Goal: Task Accomplishment & Management: Manage account settings

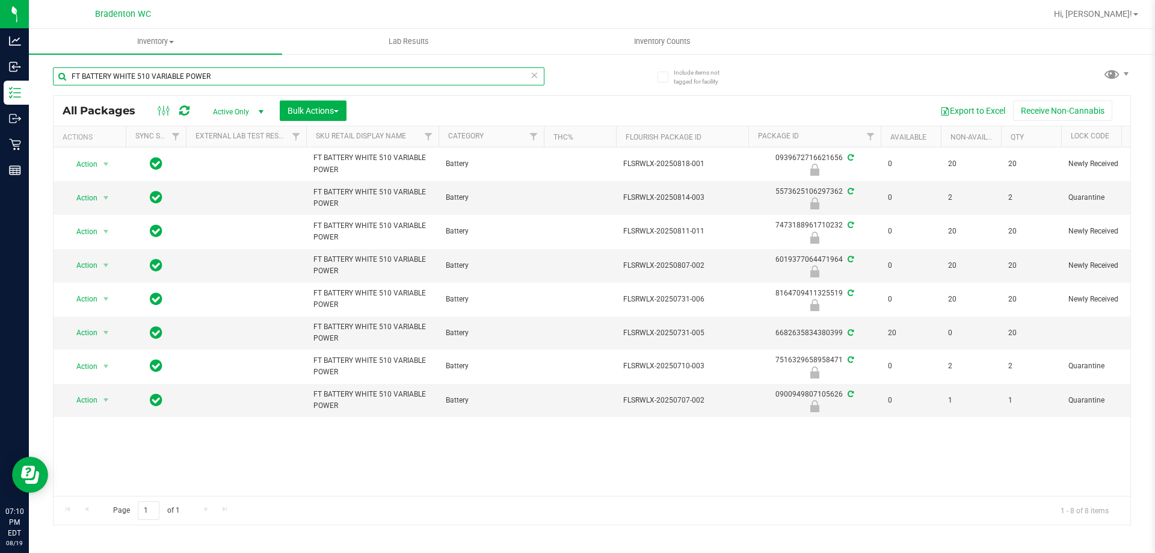
click at [222, 75] on input "FT BATTERY WHITE 510 VARIABLE POWER" at bounding box center [299, 76] width 492 height 18
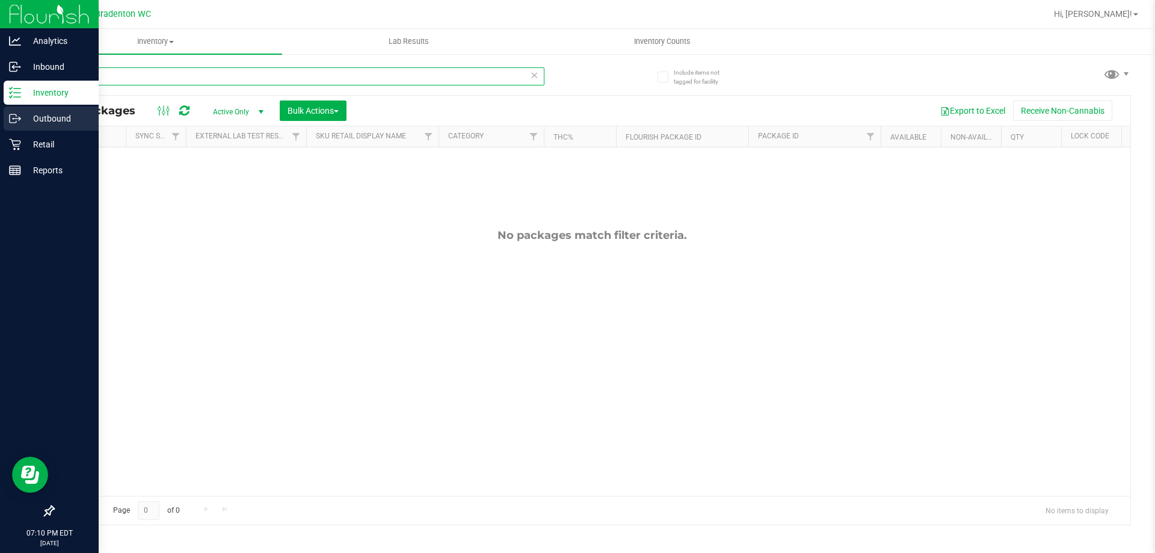
type input "galileo"
click at [24, 114] on p "Outbound" at bounding box center [57, 118] width 72 height 14
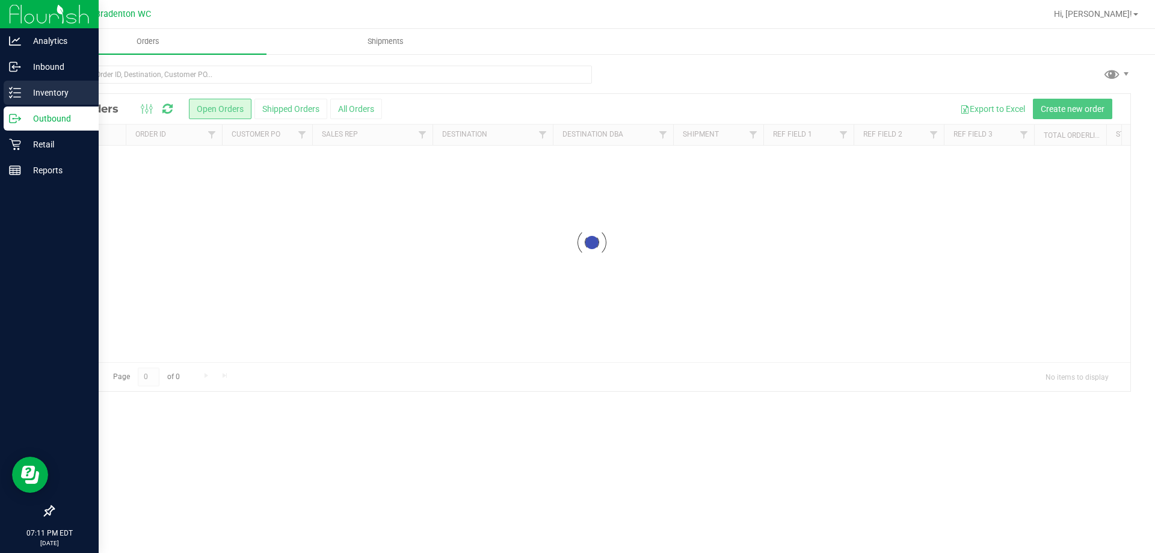
click at [29, 96] on p "Inventory" at bounding box center [57, 92] width 72 height 14
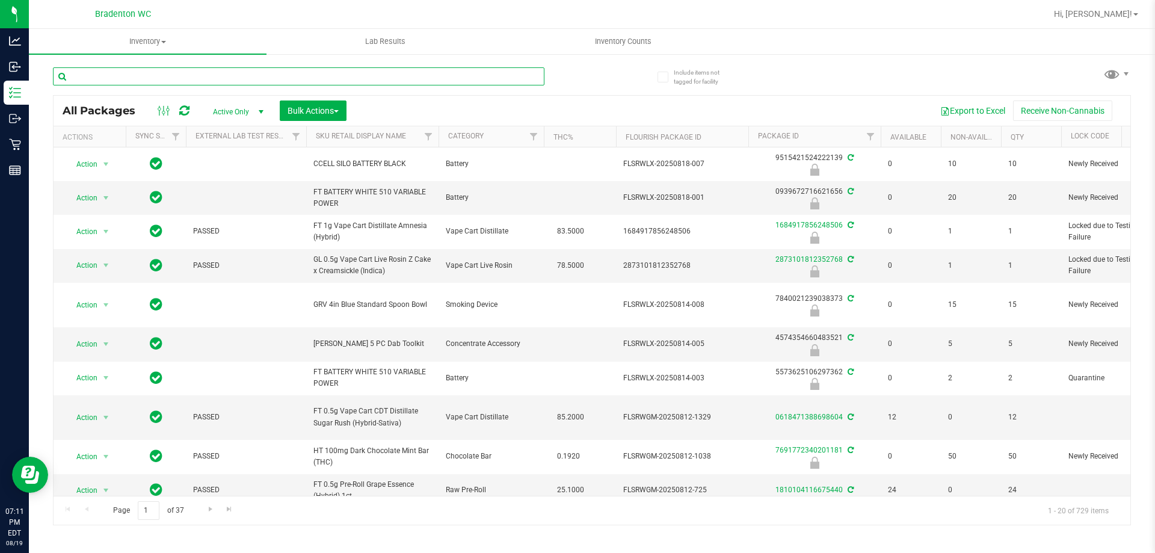
click at [143, 76] on input "text" at bounding box center [299, 76] width 492 height 18
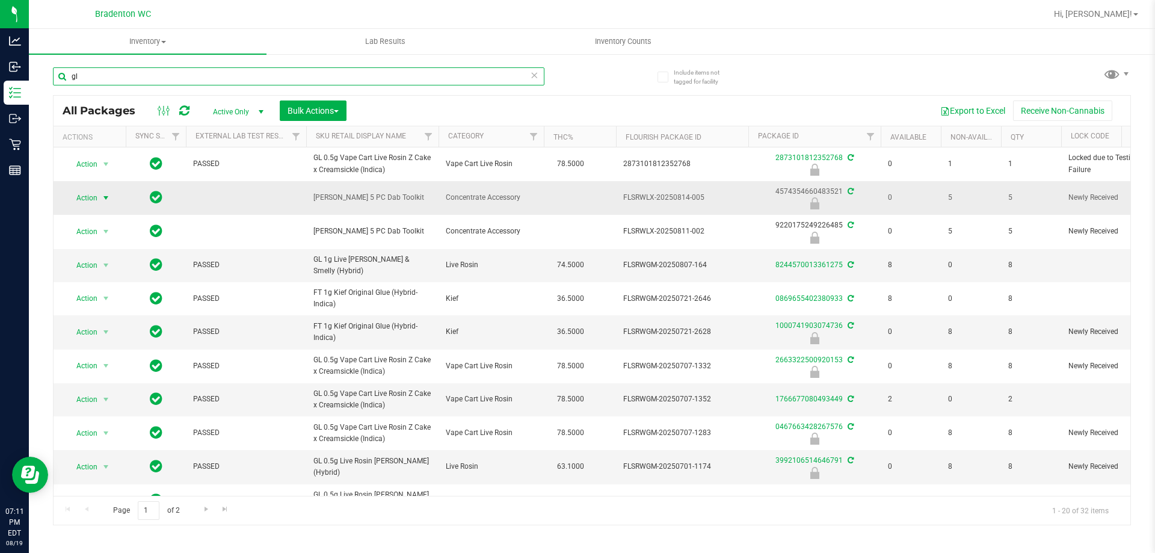
type input "gl"
click at [106, 199] on span "select" at bounding box center [106, 198] width 10 height 10
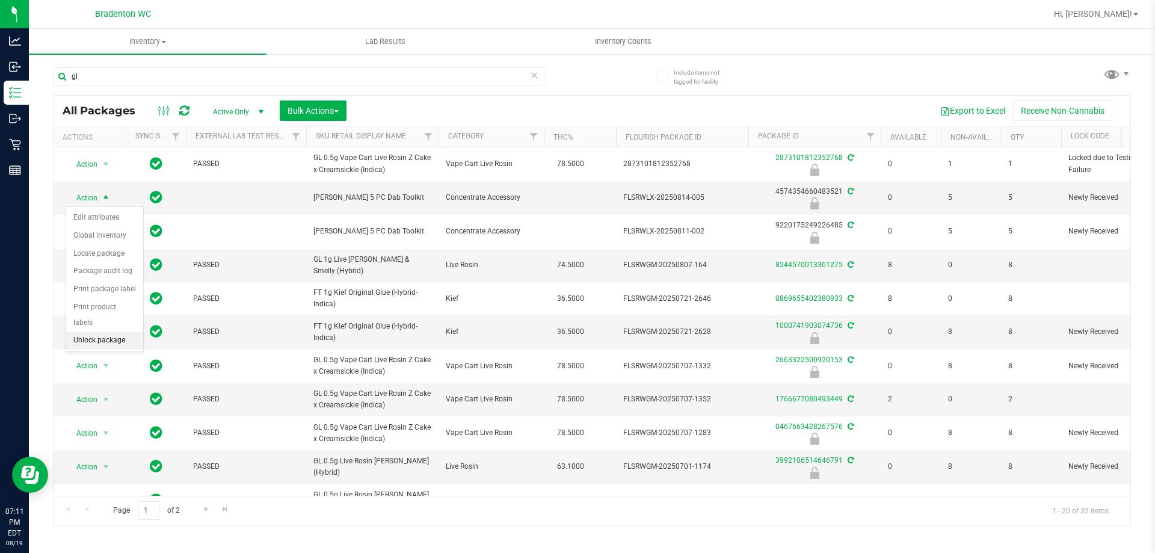
click at [116, 332] on li "Unlock package" at bounding box center [104, 341] width 77 height 18
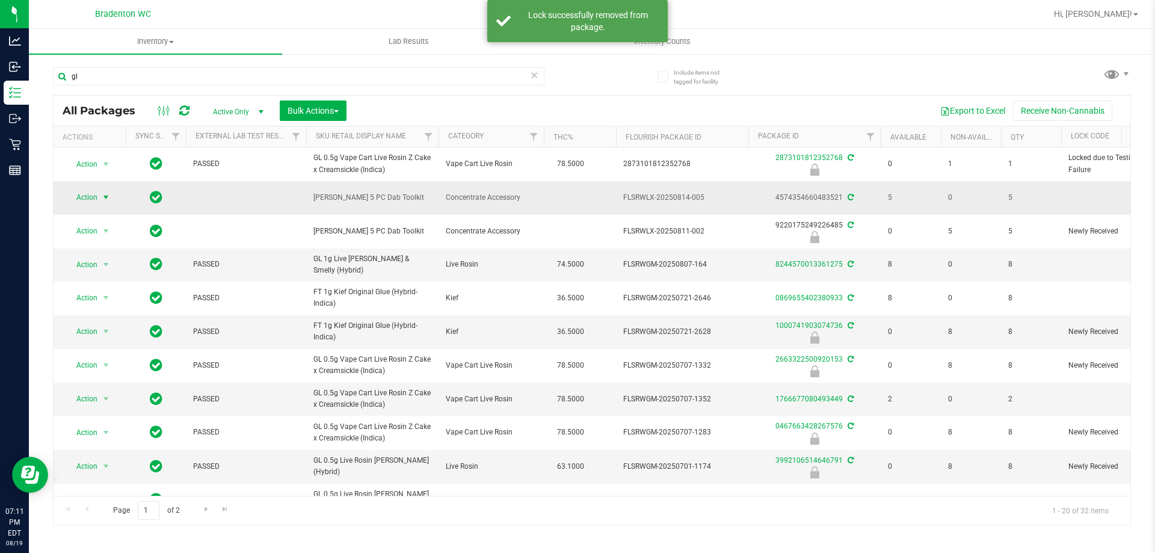
click at [102, 194] on span "select" at bounding box center [106, 198] width 10 height 10
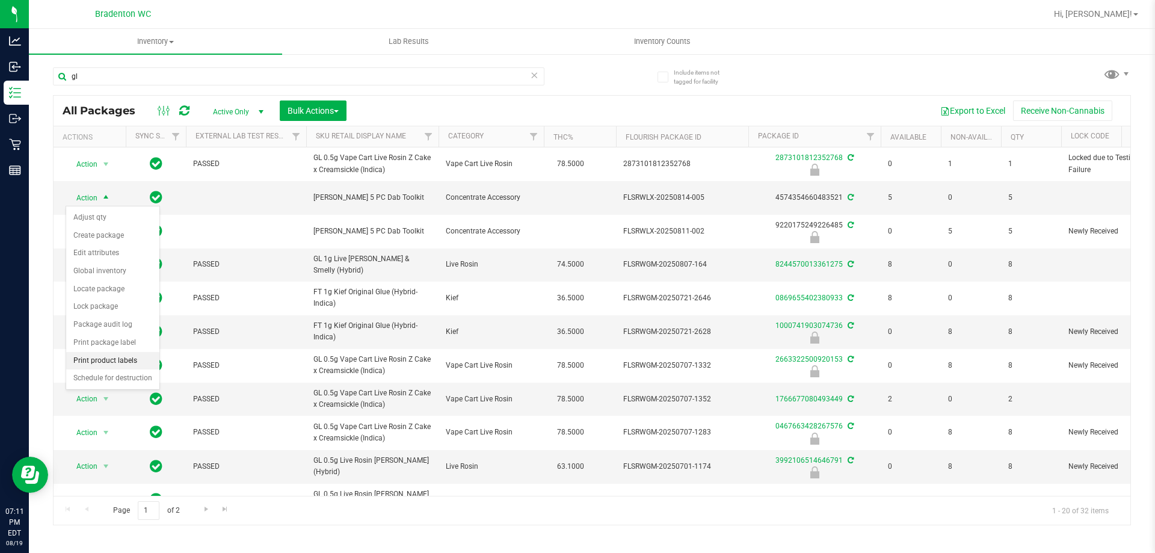
click at [127, 359] on li "Print product labels" at bounding box center [112, 361] width 93 height 18
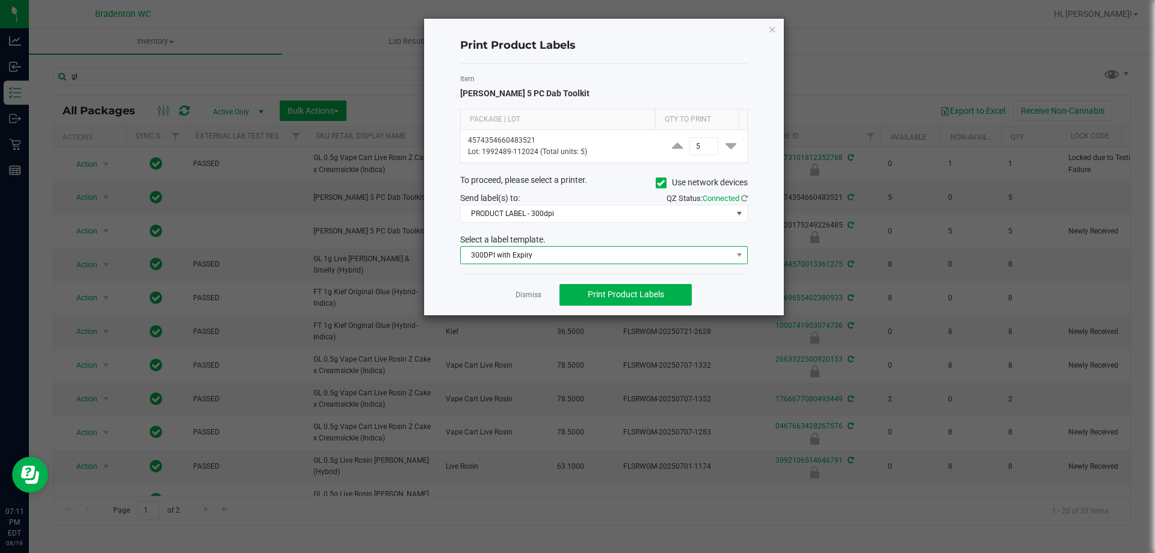
click at [564, 250] on span "300DPI with Expiry" at bounding box center [596, 255] width 271 height 17
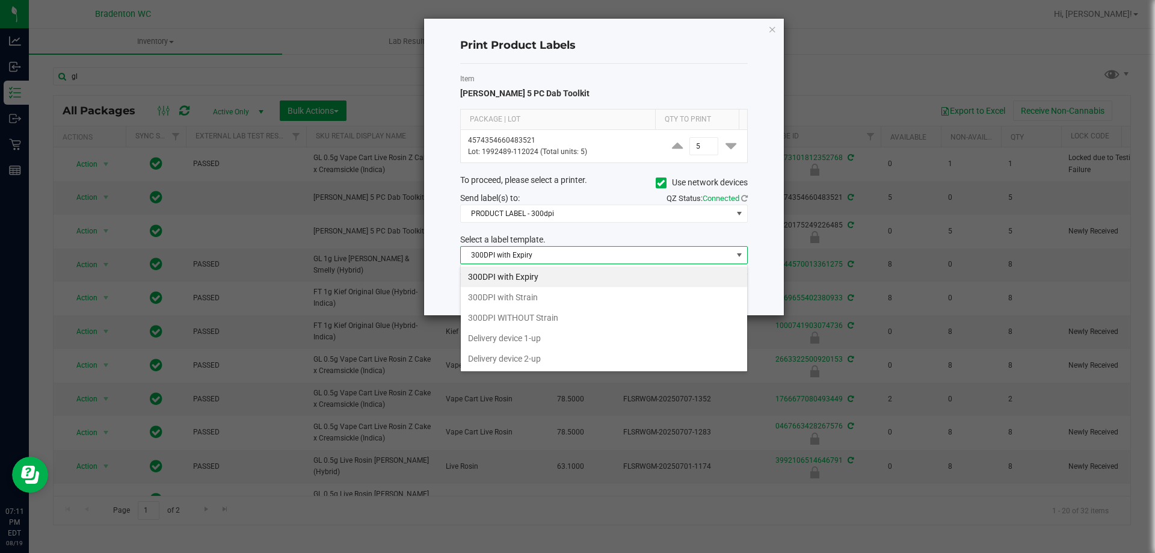
scroll to position [18, 288]
click at [555, 296] on li "300DPI with Strain" at bounding box center [604, 297] width 286 height 20
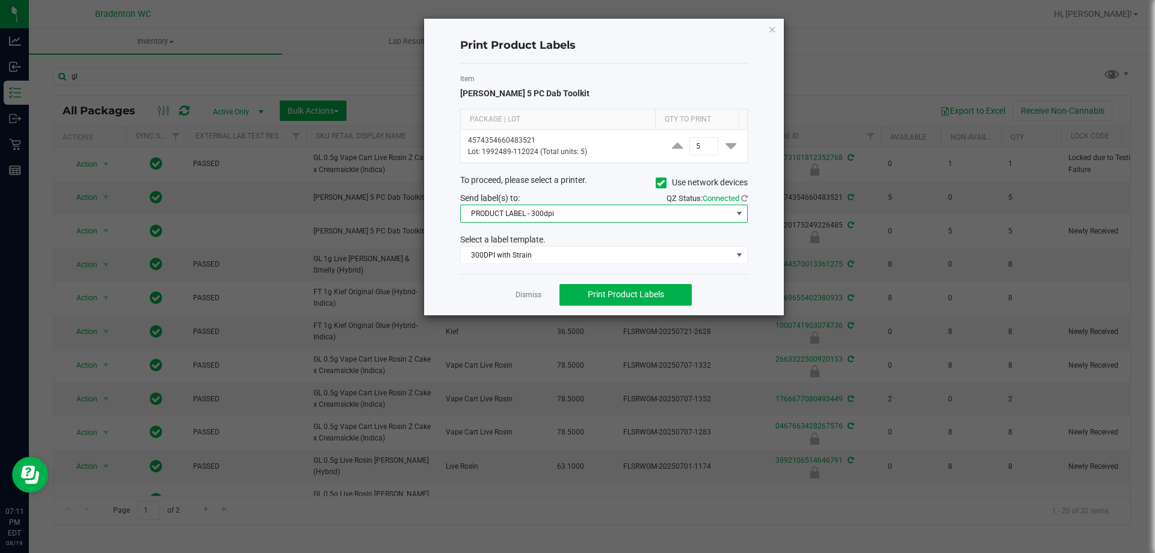
click at [638, 216] on span "PRODUCT LABEL - 300dpi" at bounding box center [596, 213] width 271 height 17
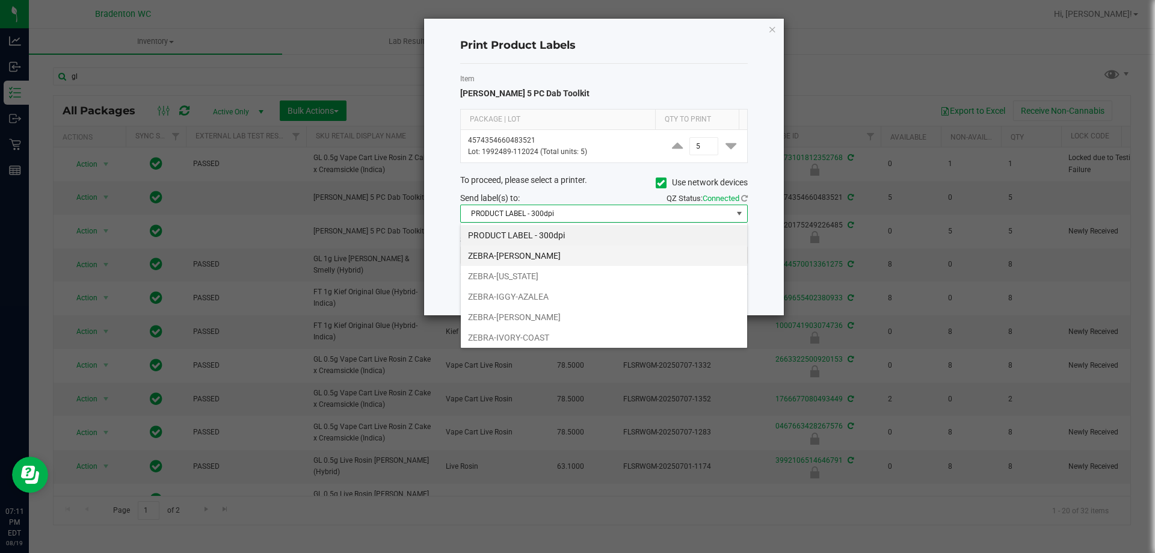
click at [576, 251] on li "ZEBRA-[PERSON_NAME]" at bounding box center [604, 256] width 286 height 20
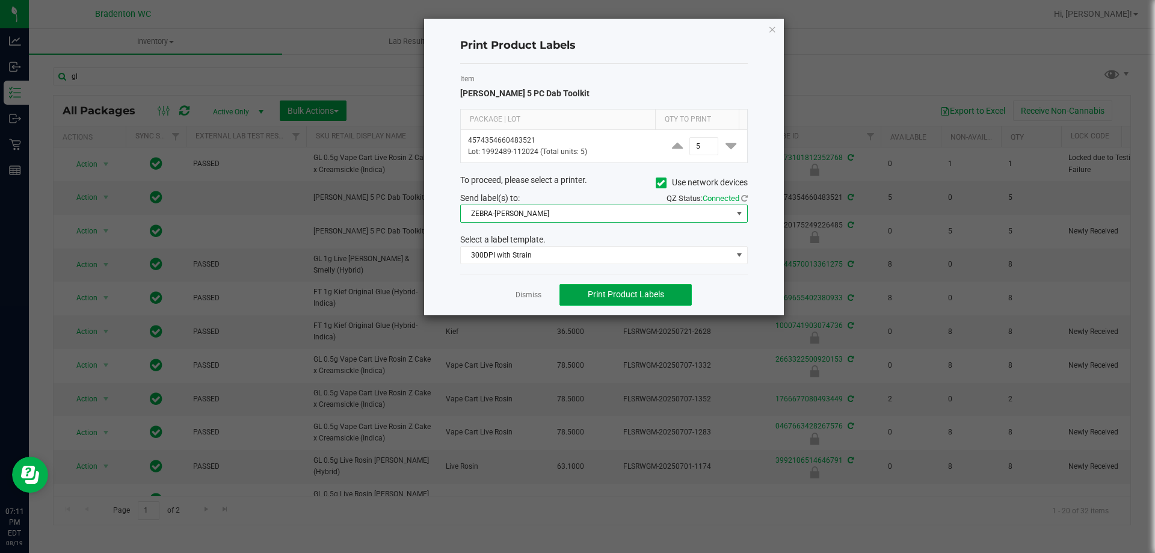
click at [640, 292] on span "Print Product Labels" at bounding box center [626, 294] width 76 height 10
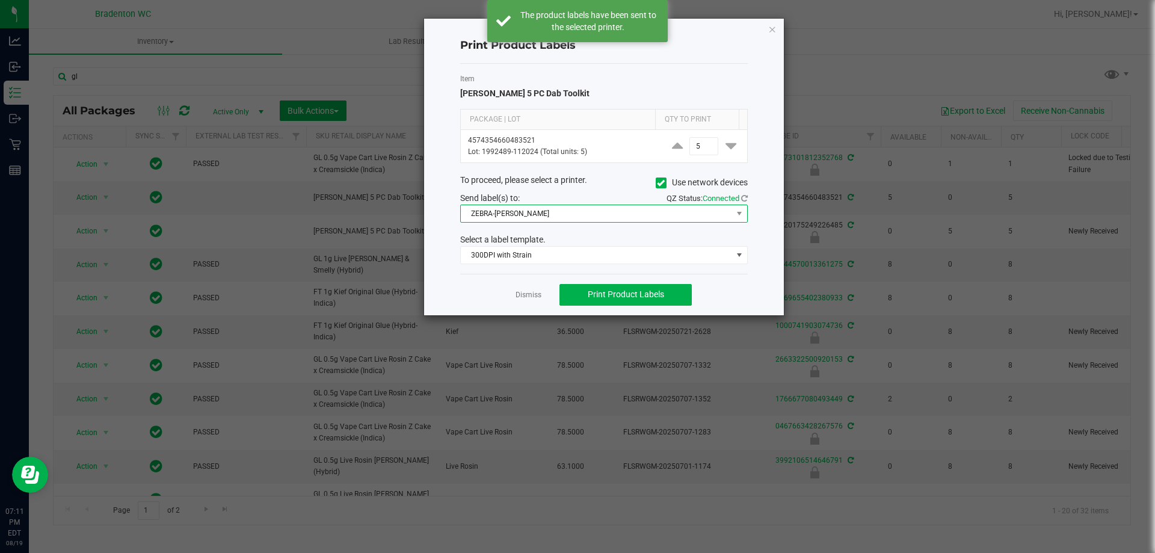
click at [598, 215] on span "ZEBRA-[PERSON_NAME]" at bounding box center [596, 213] width 271 height 17
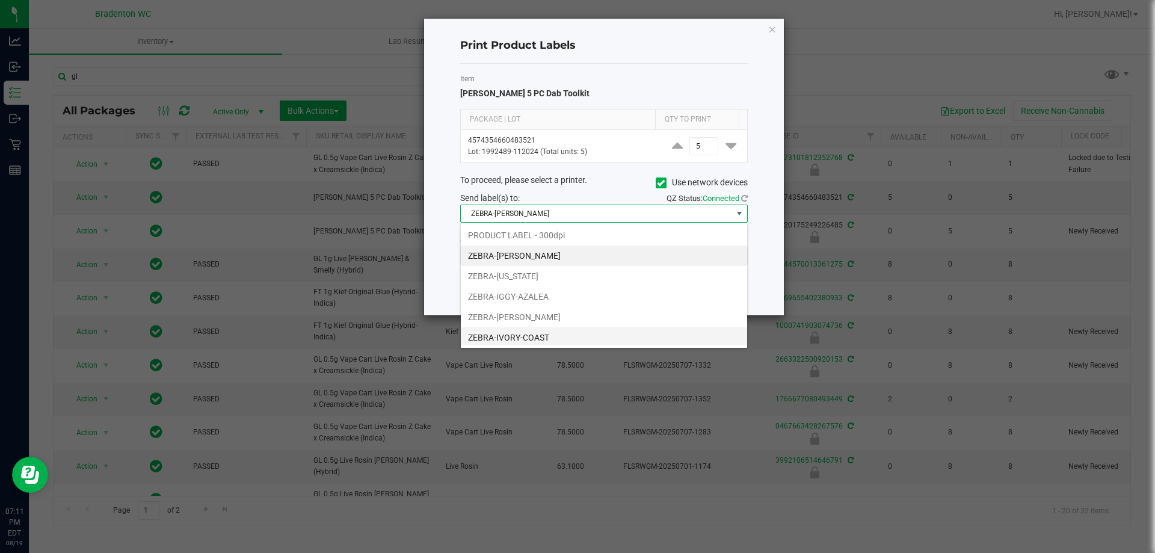
click at [540, 333] on li "ZEBRA-IVORY-COAST" at bounding box center [604, 337] width 286 height 20
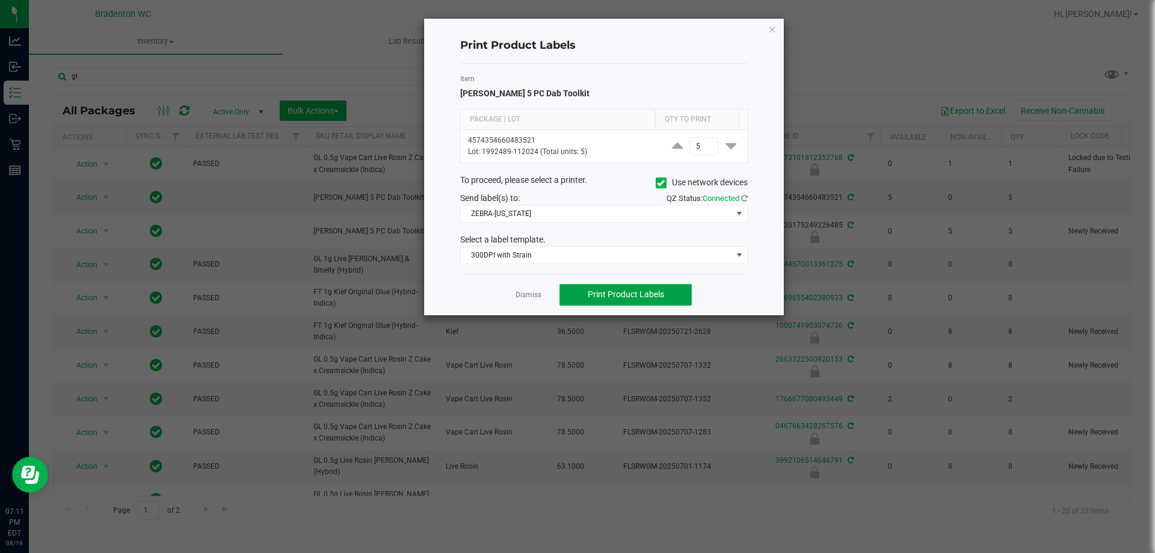
drag, startPoint x: 624, startPoint y: 291, endPoint x: 631, endPoint y: 292, distance: 6.9
click at [624, 291] on span "Print Product Labels" at bounding box center [626, 294] width 76 height 10
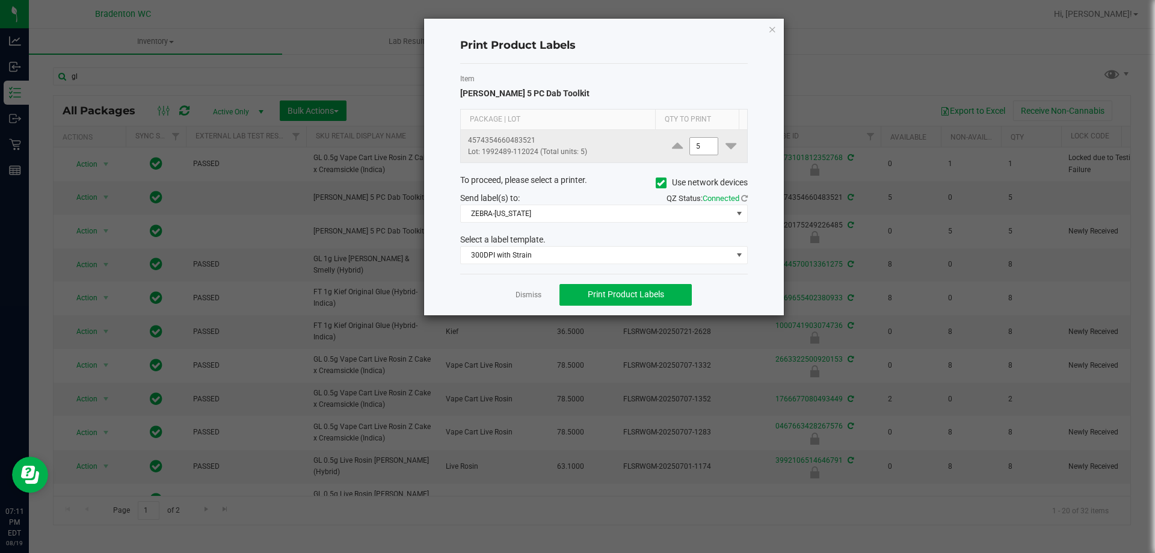
click at [693, 144] on input "5" at bounding box center [704, 146] width 28 height 17
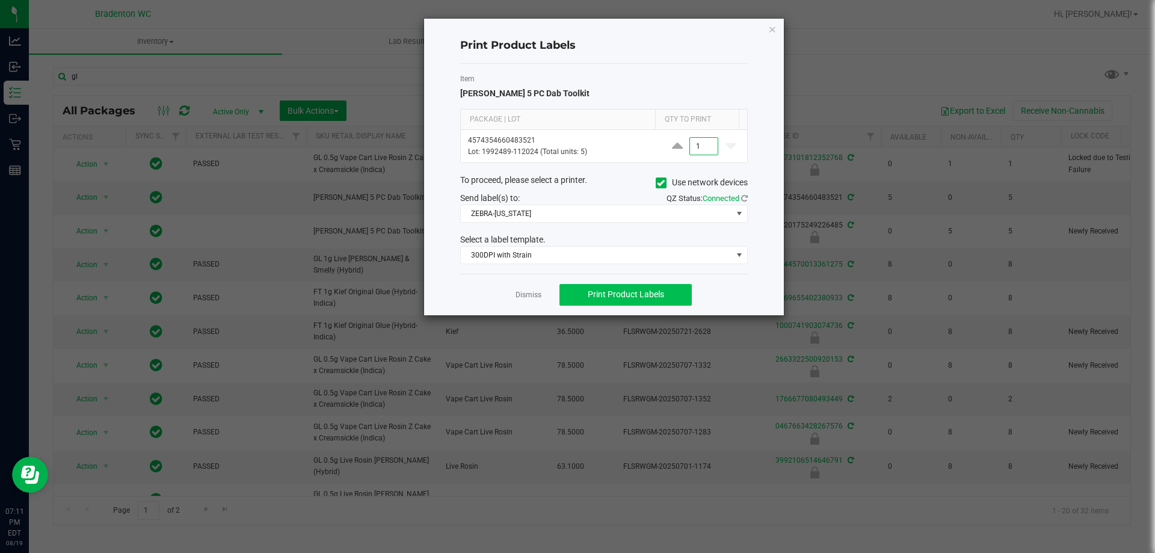
type input "1"
click at [627, 287] on button "Print Product Labels" at bounding box center [626, 295] width 132 height 22
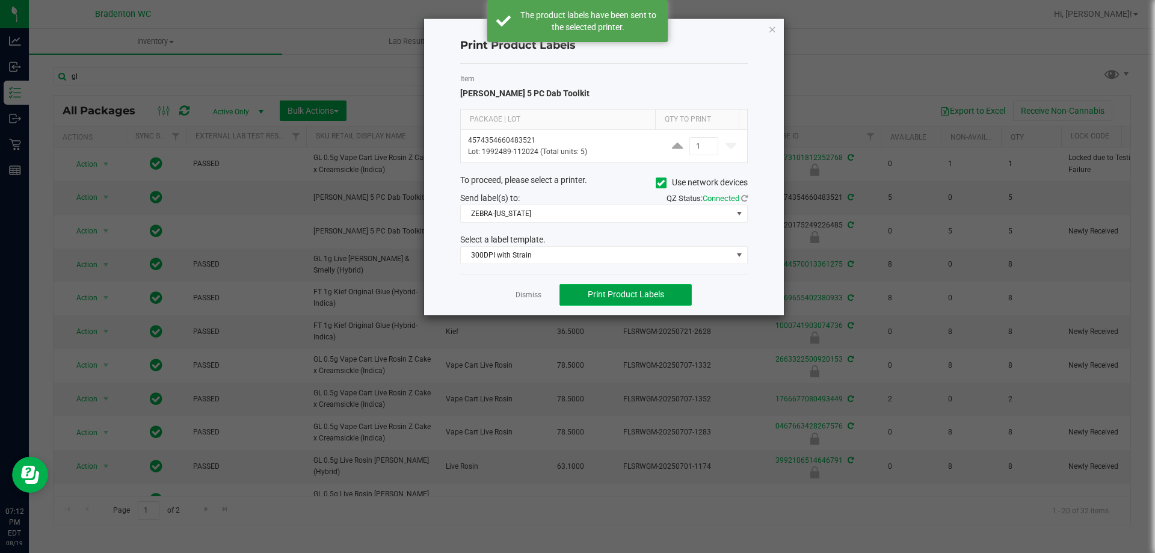
click at [647, 291] on span "Print Product Labels" at bounding box center [626, 294] width 76 height 10
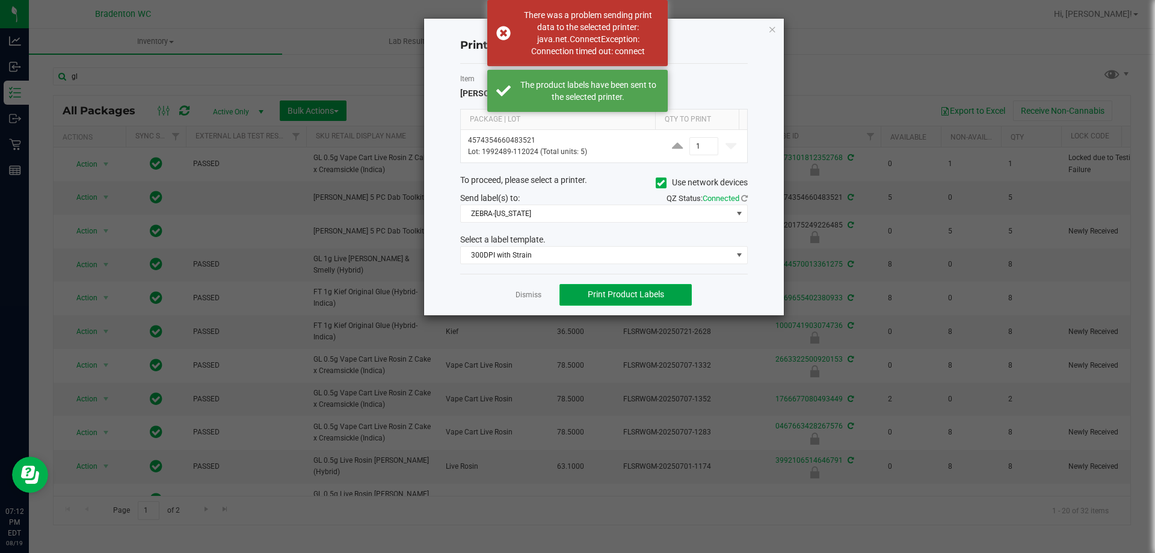
click at [647, 291] on span "Print Product Labels" at bounding box center [626, 294] width 76 height 10
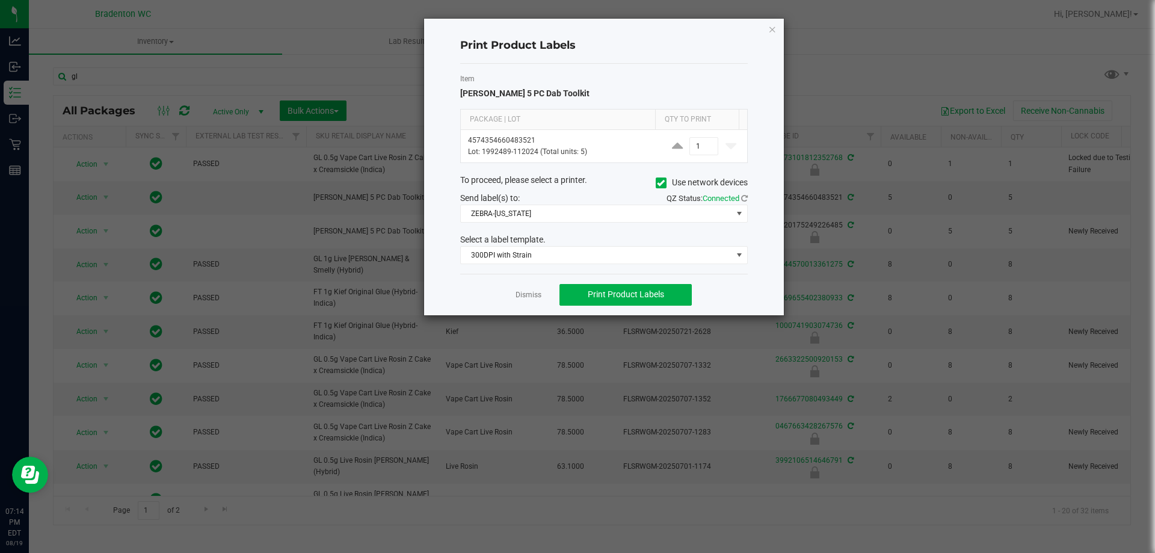
click at [542, 292] on div "Dismiss Print Product Labels" at bounding box center [604, 295] width 288 height 42
click at [538, 296] on link "Dismiss" at bounding box center [529, 295] width 26 height 10
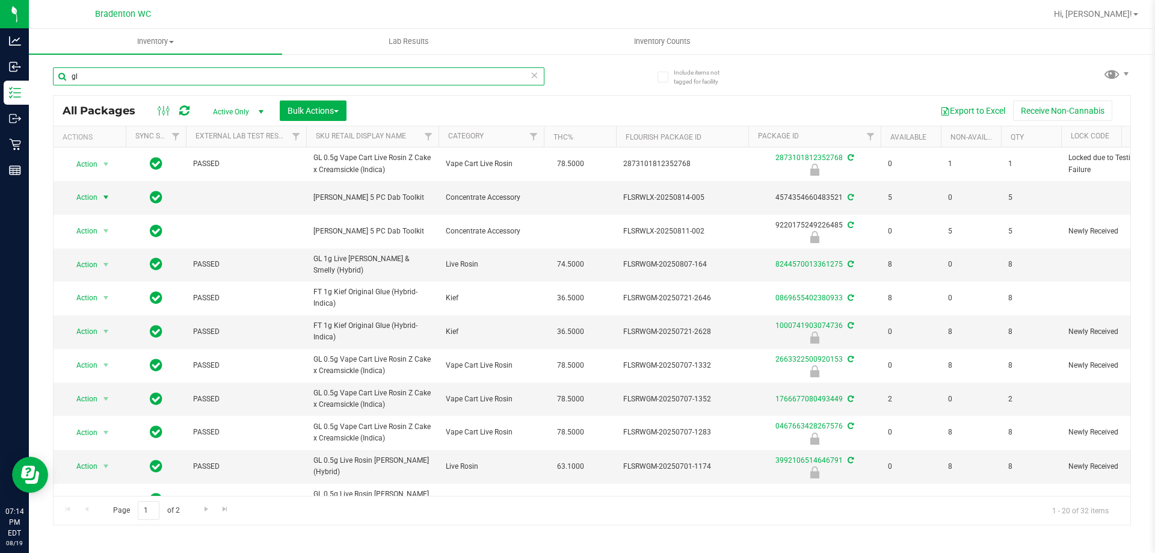
click at [143, 80] on input "gl" at bounding box center [299, 76] width 492 height 18
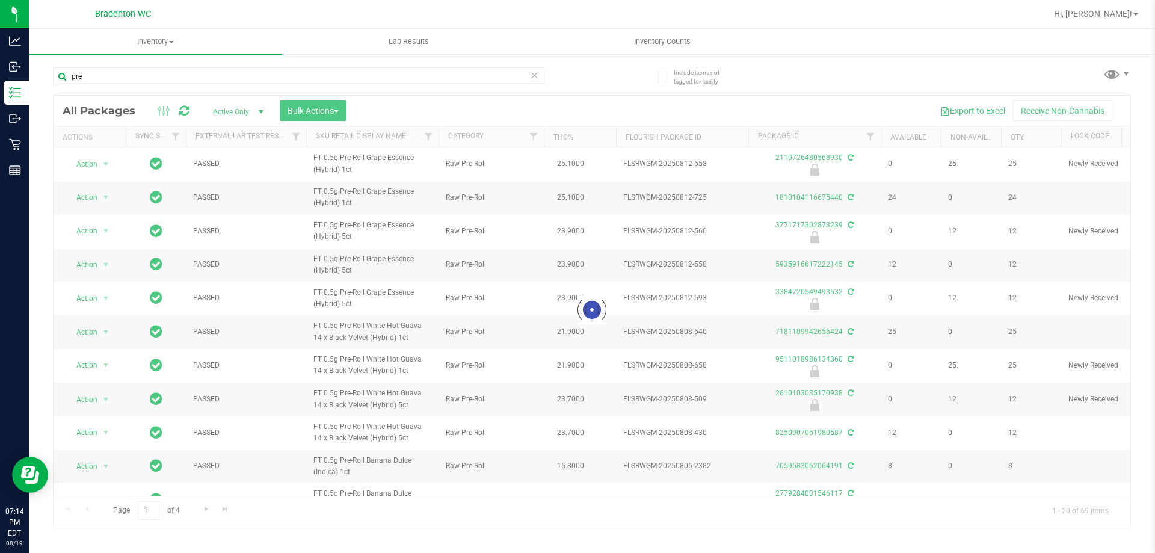
click at [412, 143] on div at bounding box center [592, 310] width 1077 height 429
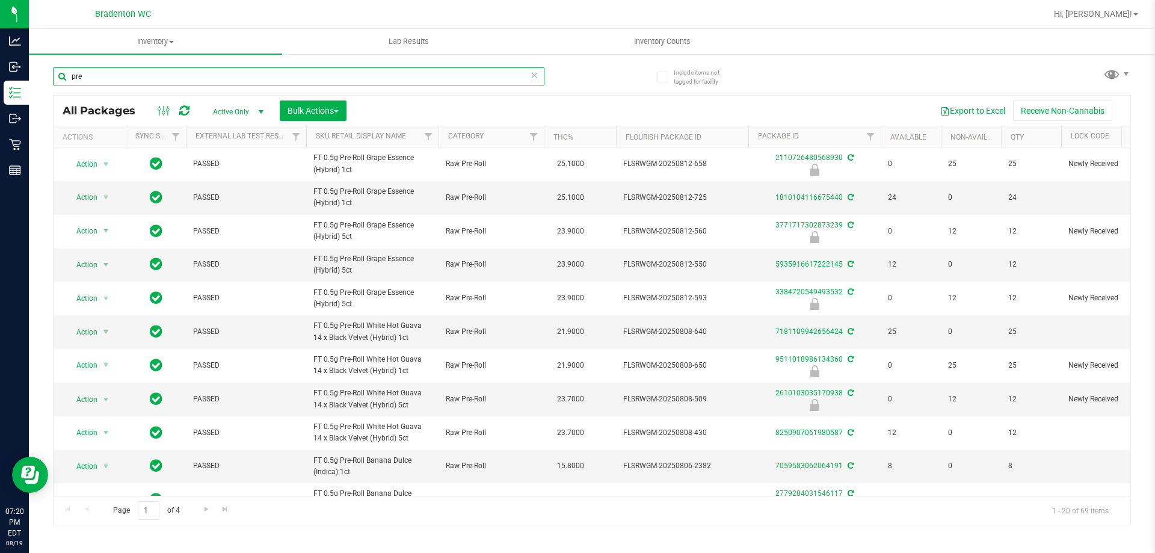
click at [209, 78] on input "pre" at bounding box center [299, 76] width 492 height 18
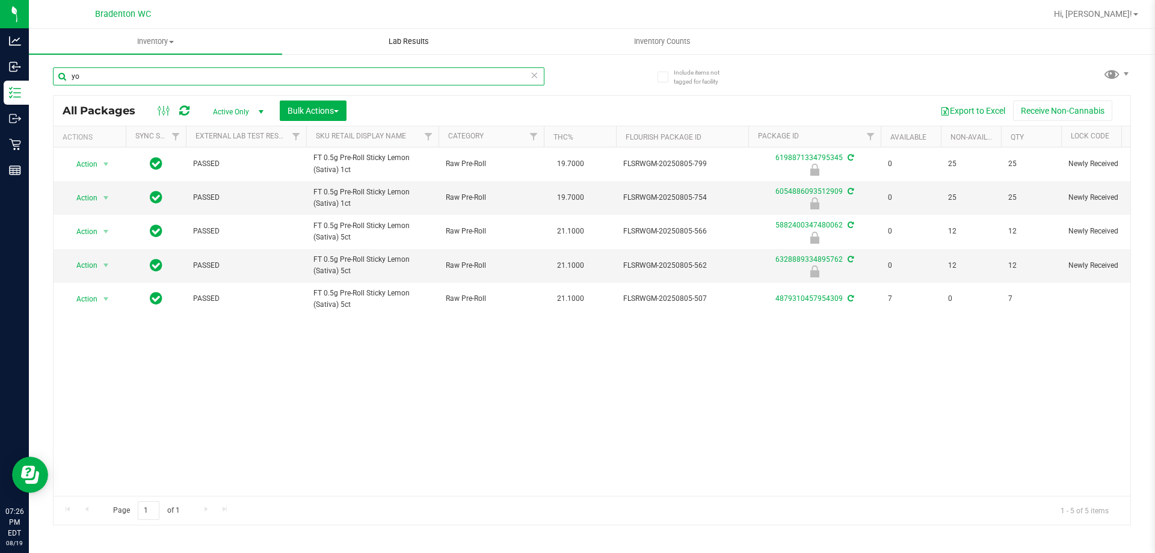
type input "y"
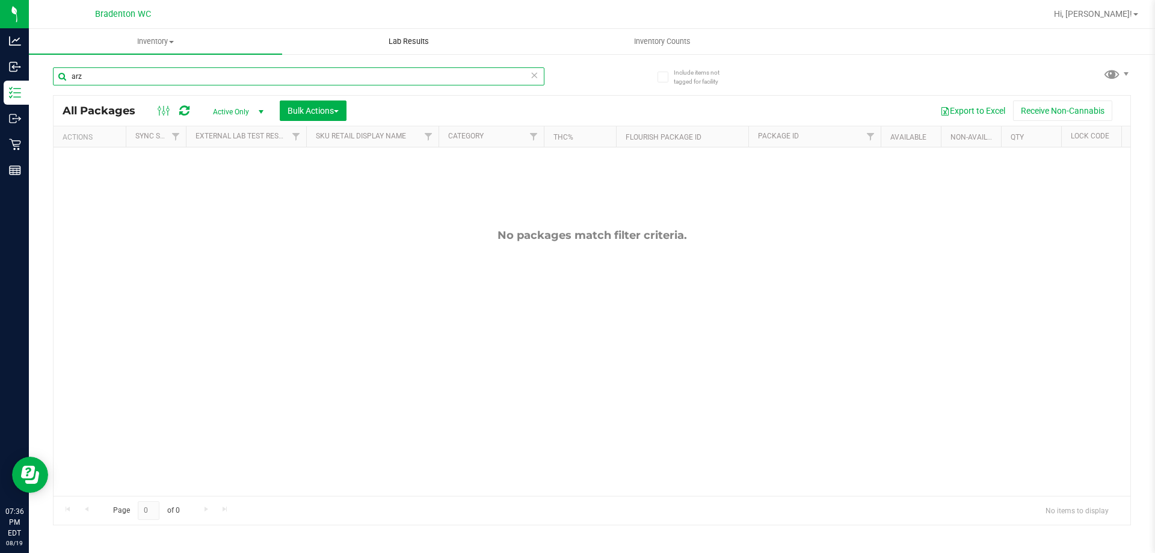
type input "arz"
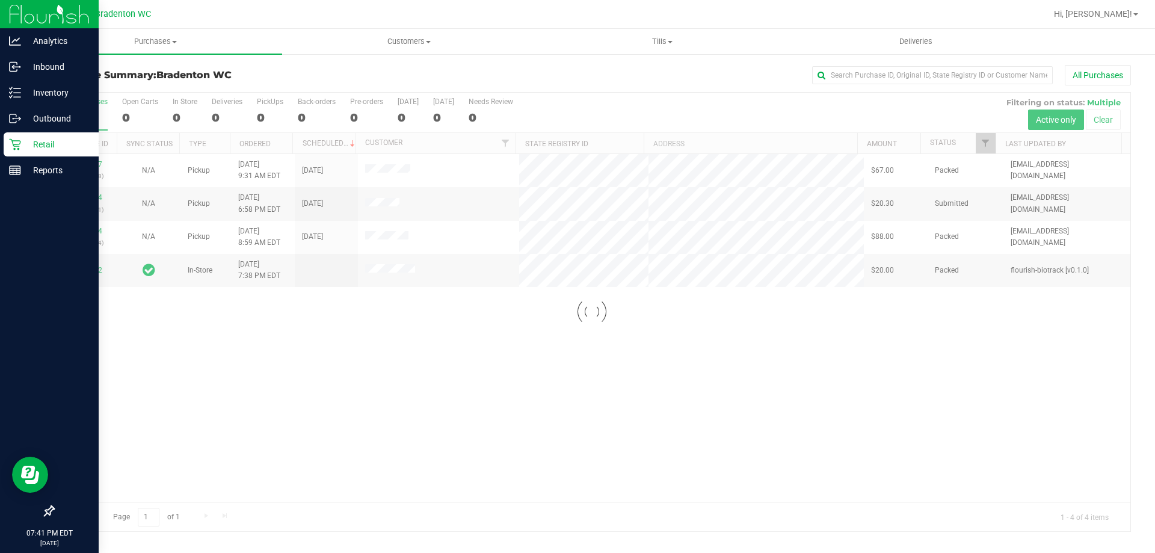
click at [72, 143] on p "Retail" at bounding box center [57, 144] width 72 height 14
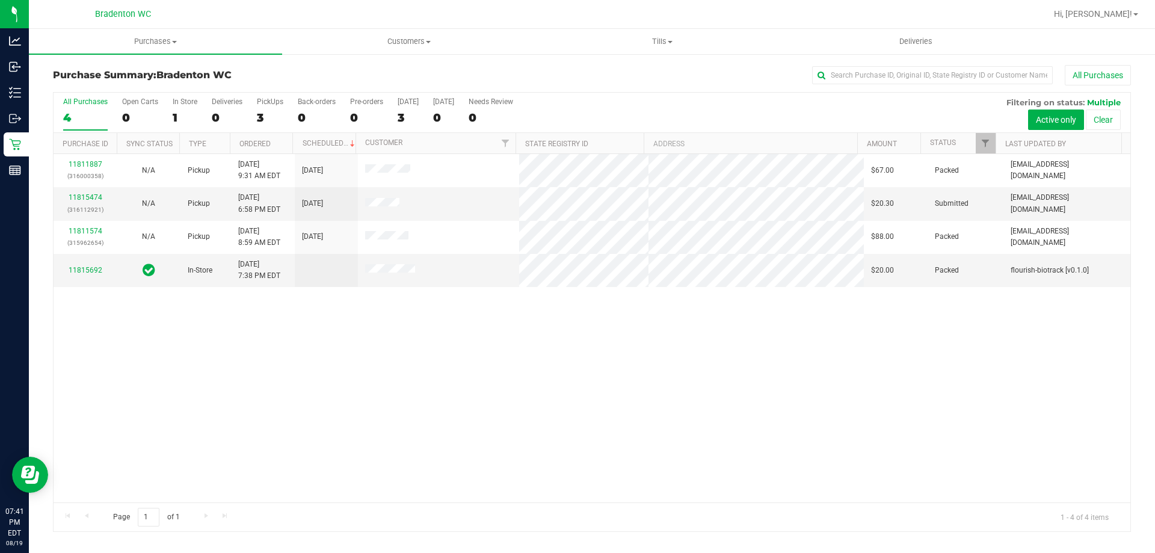
click at [249, 356] on div "11811887 (316000358) N/A Pickup [DATE] 9:31 AM EDT 8/19/2025 $67.00 Packed [EMA…" at bounding box center [592, 328] width 1077 height 348
click at [84, 199] on link "11815474" at bounding box center [86, 197] width 34 height 8
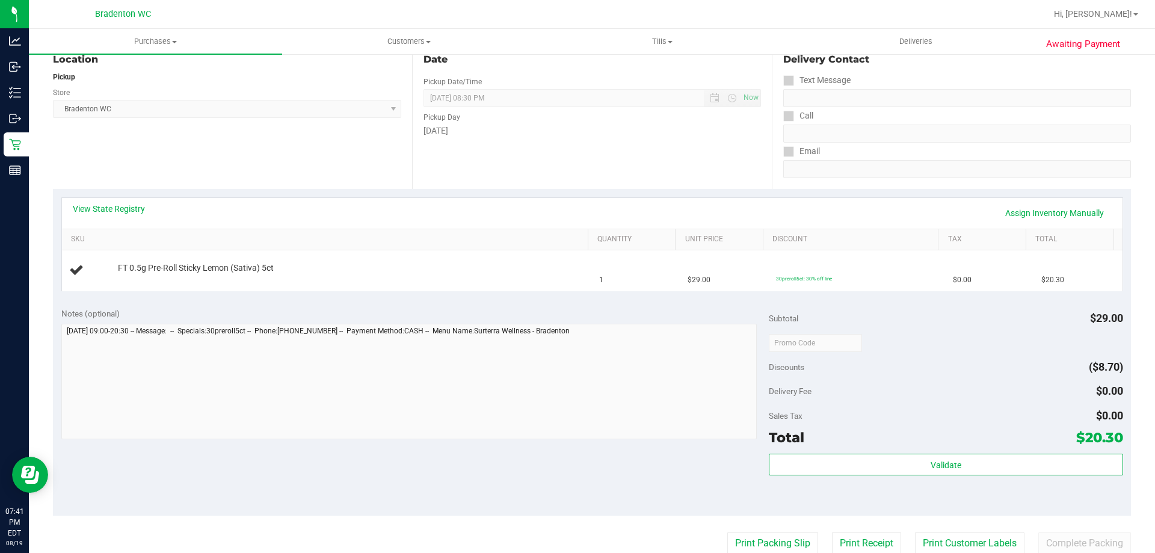
scroll to position [143, 0]
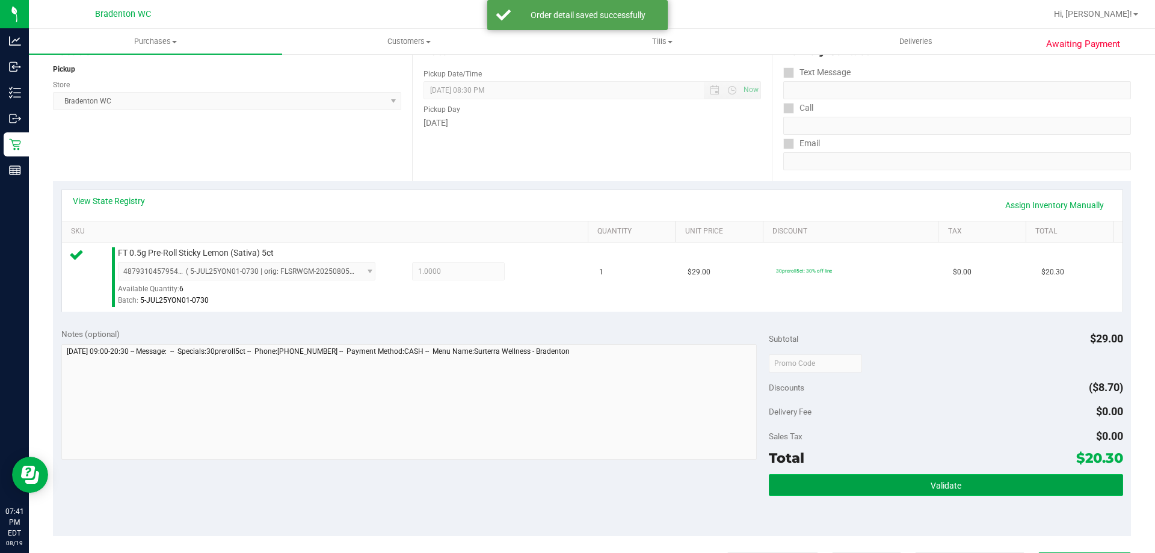
click at [981, 479] on button "Validate" at bounding box center [946, 485] width 354 height 22
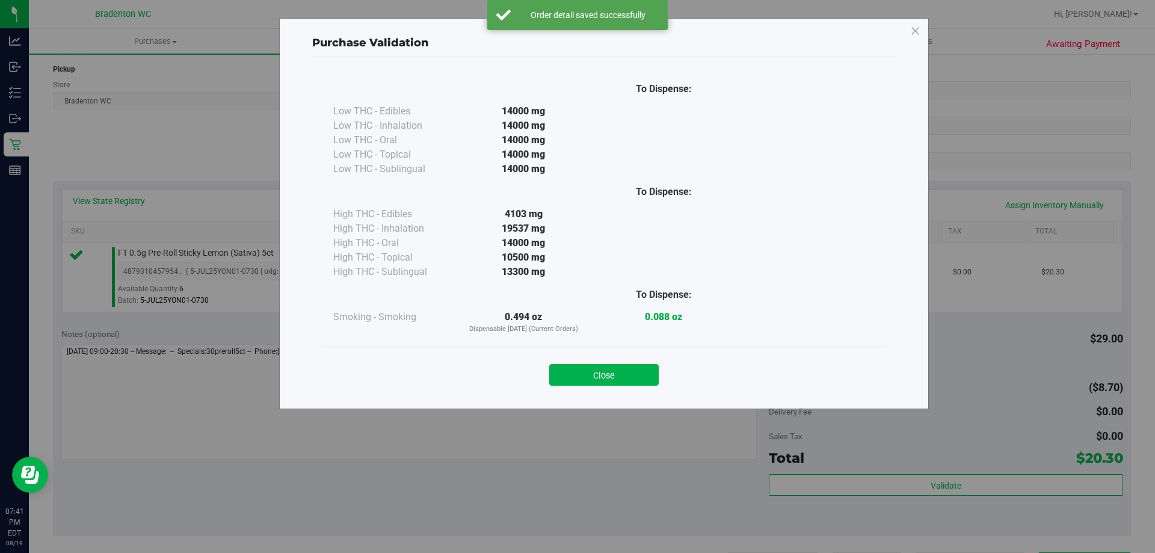
drag, startPoint x: 590, startPoint y: 372, endPoint x: 788, endPoint y: 415, distance: 201.9
click at [591, 374] on button "Close" at bounding box center [604, 375] width 110 height 22
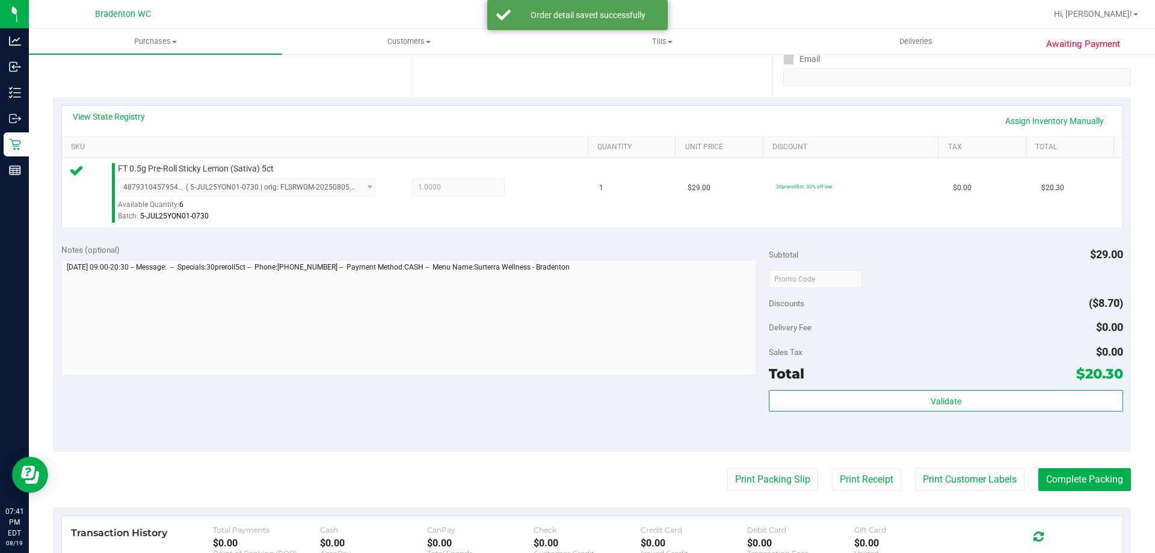
scroll to position [324, 0]
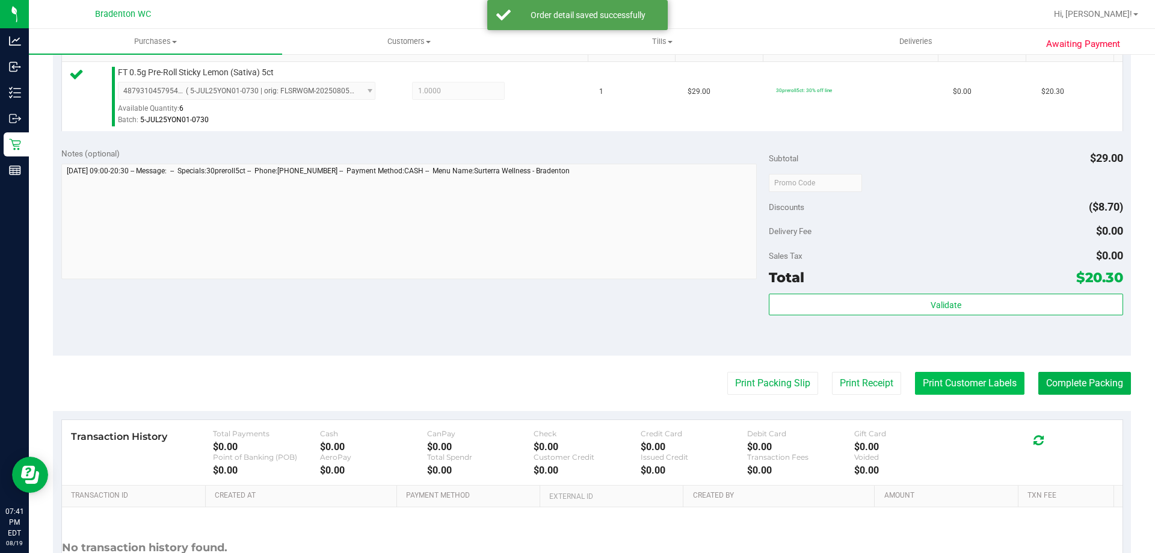
click at [976, 389] on button "Print Customer Labels" at bounding box center [970, 383] width 110 height 23
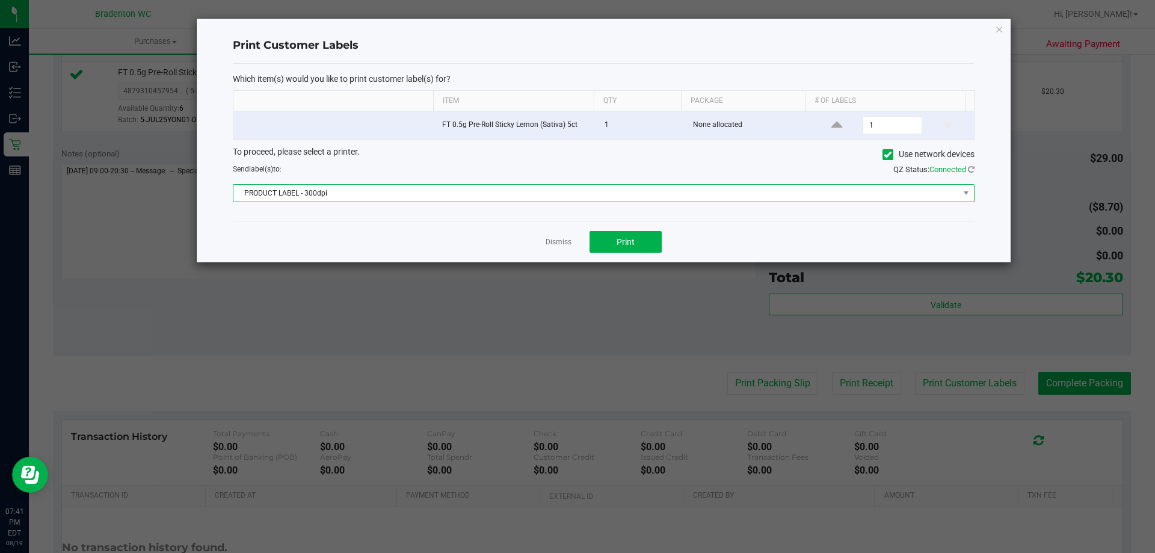
click at [484, 188] on span "PRODUCT LABEL - 300dpi" at bounding box center [596, 193] width 726 height 17
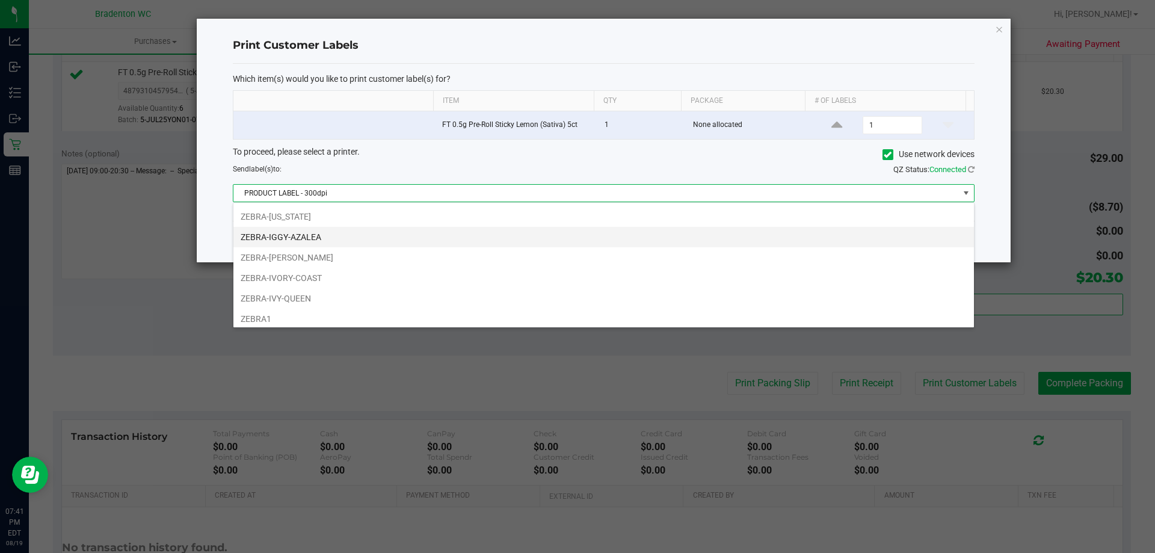
scroll to position [84, 0]
click at [350, 231] on li "ZEBRA-IVORY-COAST" at bounding box center [603, 233] width 741 height 20
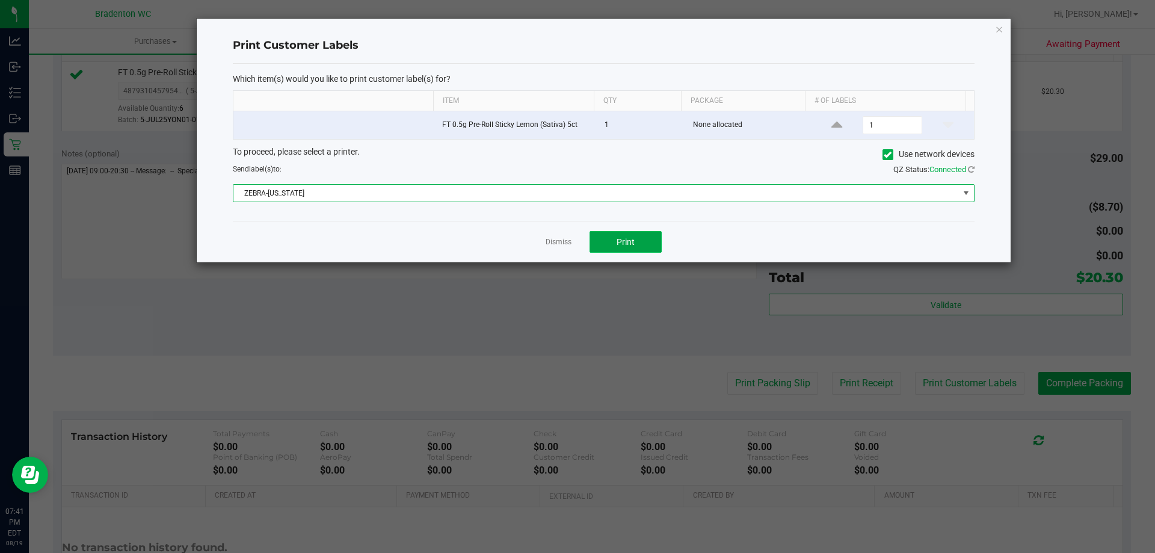
click at [626, 231] on button "Print" at bounding box center [626, 242] width 72 height 22
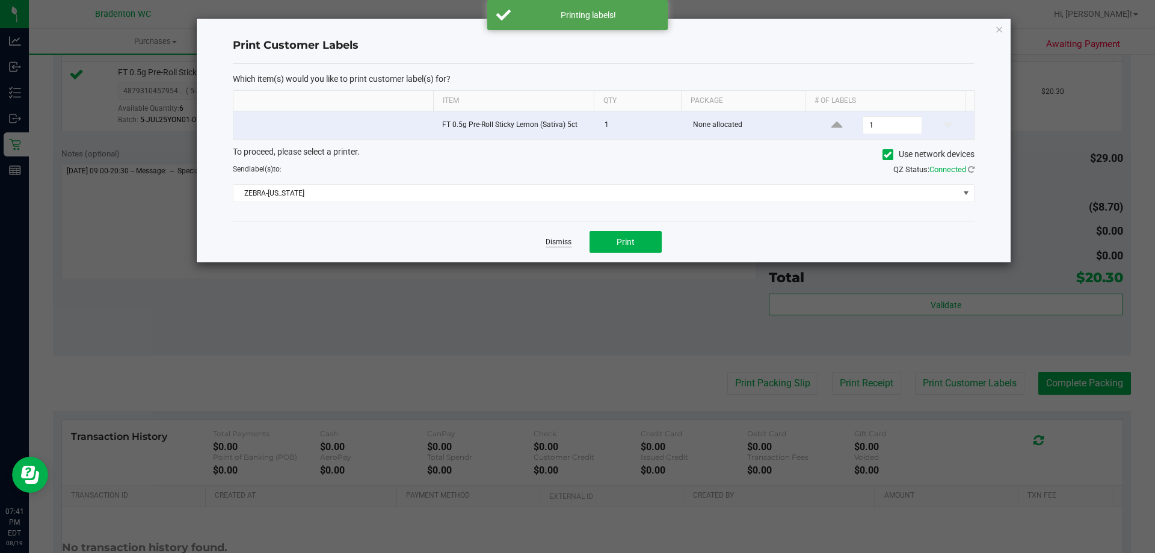
click at [550, 241] on link "Dismiss" at bounding box center [559, 242] width 26 height 10
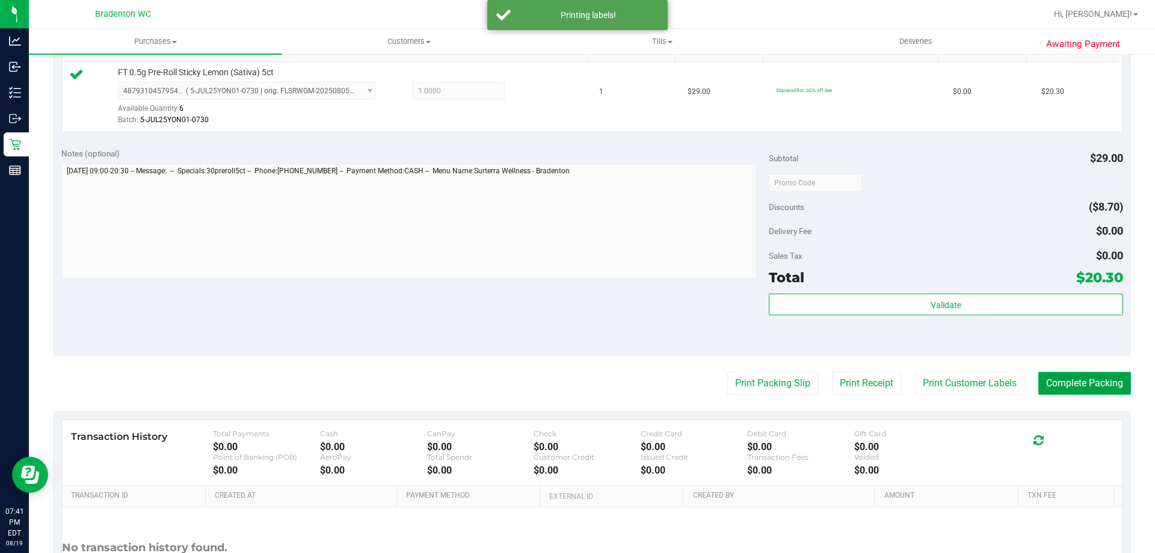
click at [1071, 391] on button "Complete Packing" at bounding box center [1085, 383] width 93 height 23
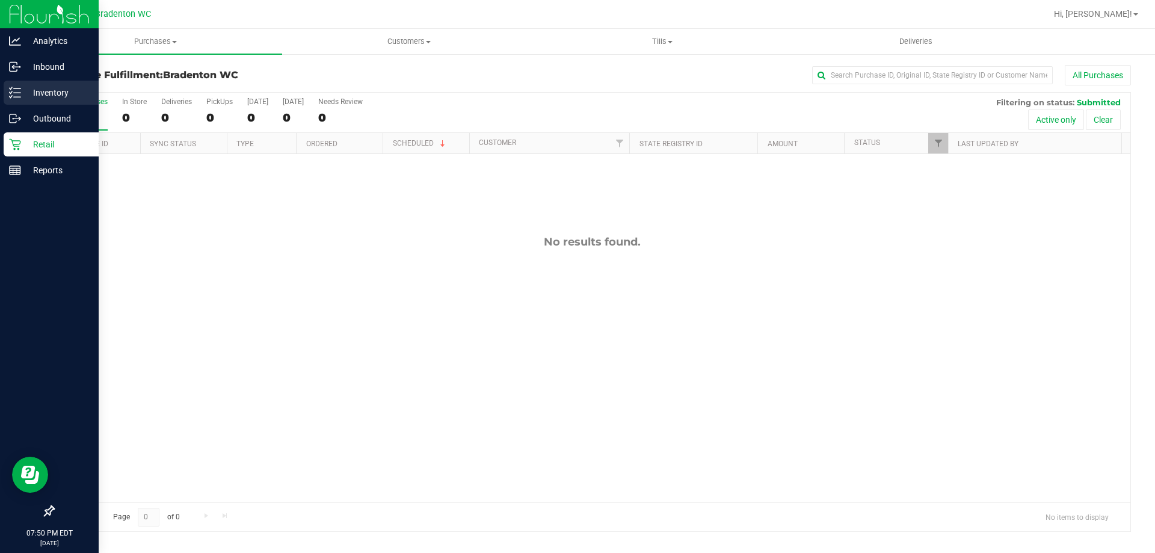
click at [41, 88] on p "Inventory" at bounding box center [57, 92] width 72 height 14
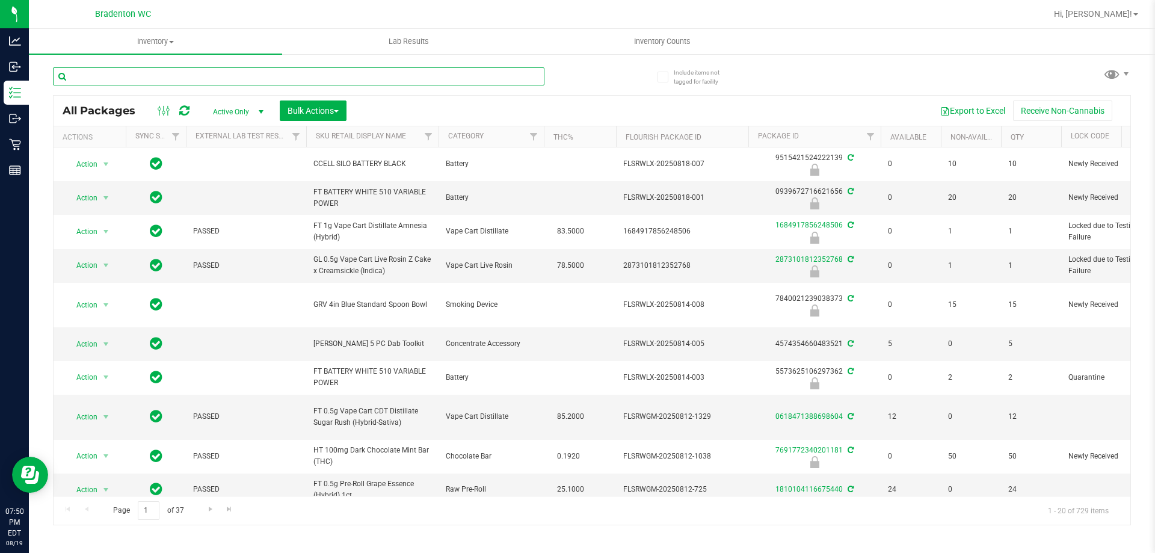
click at [167, 77] on input "text" at bounding box center [299, 76] width 492 height 18
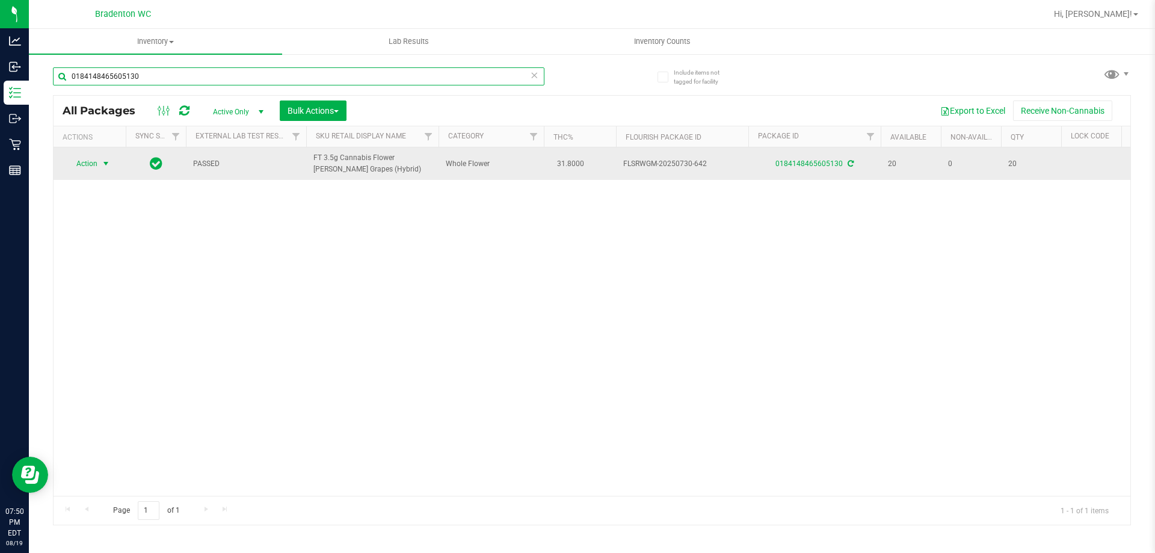
type input "0184148465605130"
click at [107, 165] on span "select" at bounding box center [106, 164] width 10 height 10
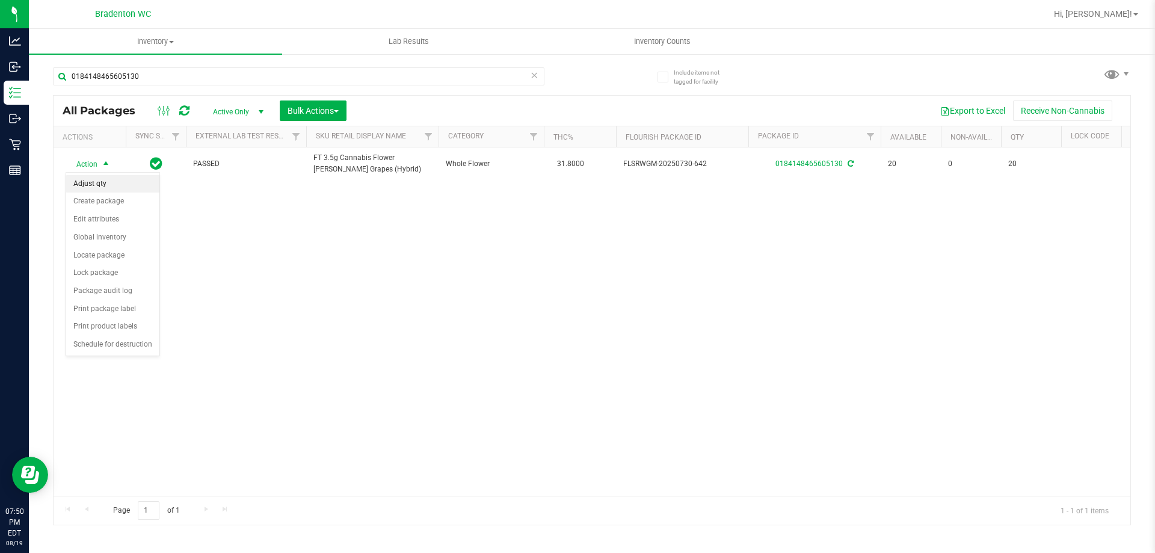
click at [99, 184] on li "Adjust qty" at bounding box center [112, 184] width 93 height 18
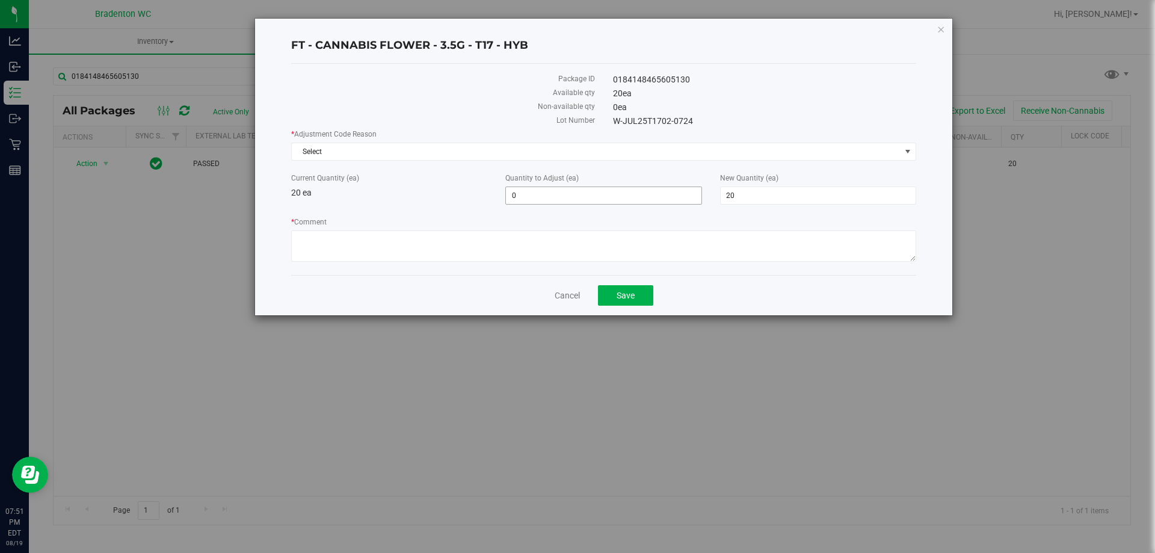
click at [531, 198] on span "0 0" at bounding box center [603, 196] width 196 height 18
type input "19"
type input "39"
click at [629, 140] on div "* Adjustment Code Reason Select Select Depleted Inventory Audit Mistake Moistur…" at bounding box center [603, 145] width 625 height 32
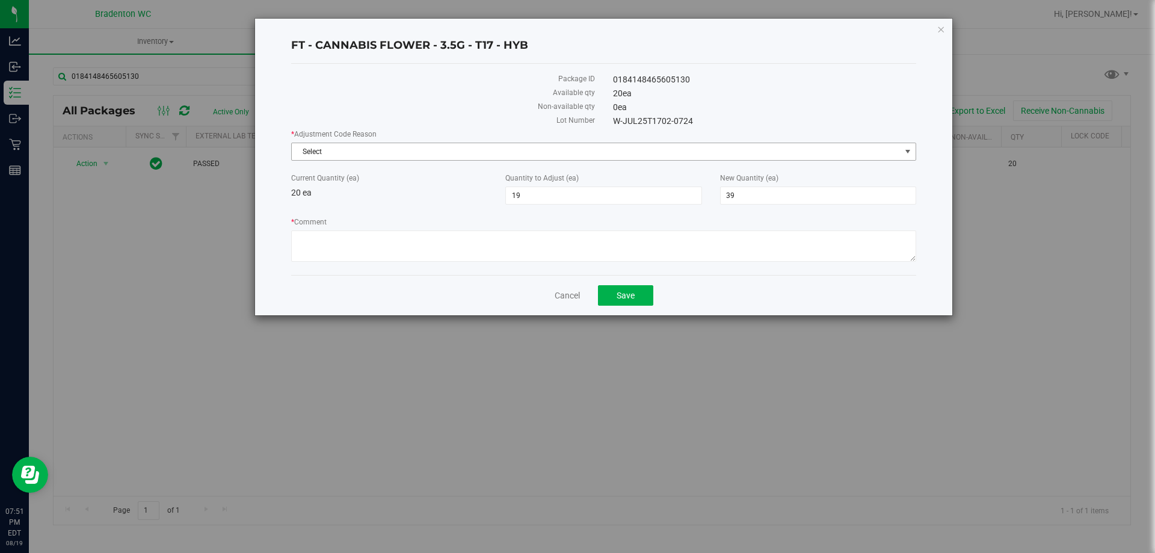
click at [633, 146] on span "Select" at bounding box center [596, 151] width 609 height 17
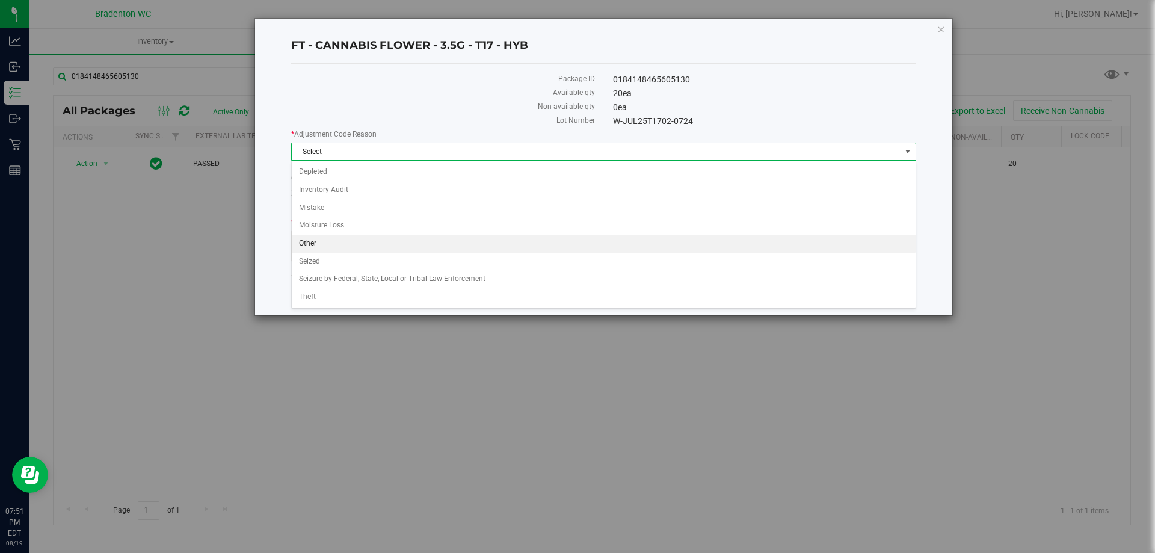
click at [309, 239] on li "Other" at bounding box center [604, 244] width 624 height 18
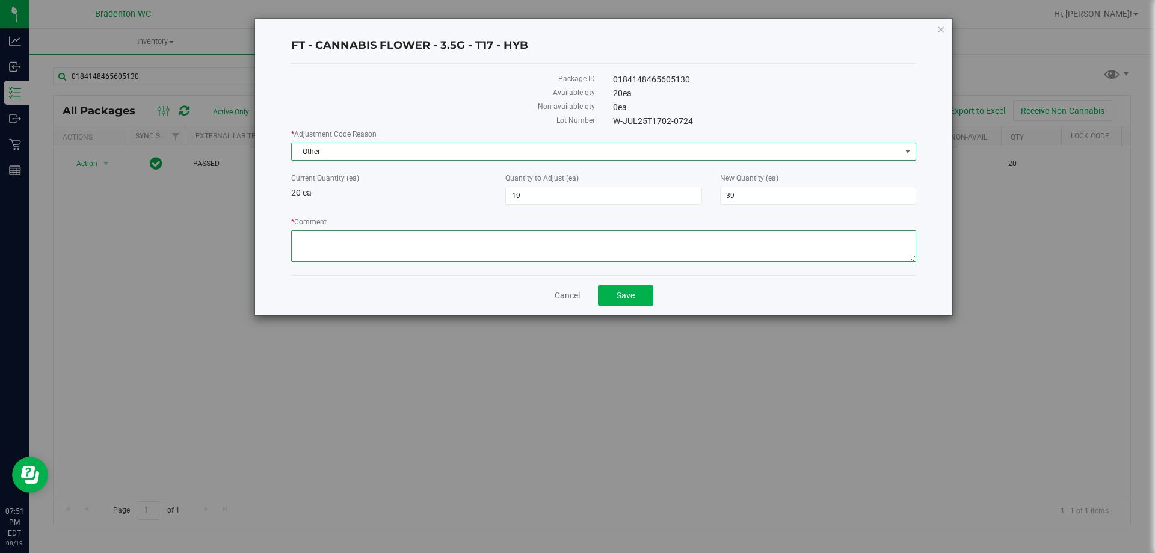
click at [317, 244] on textarea "* Comment" at bounding box center [603, 245] width 625 height 31
type textarea "came in from the po like"
click at [772, 197] on span "39 39" at bounding box center [818, 196] width 196 height 18
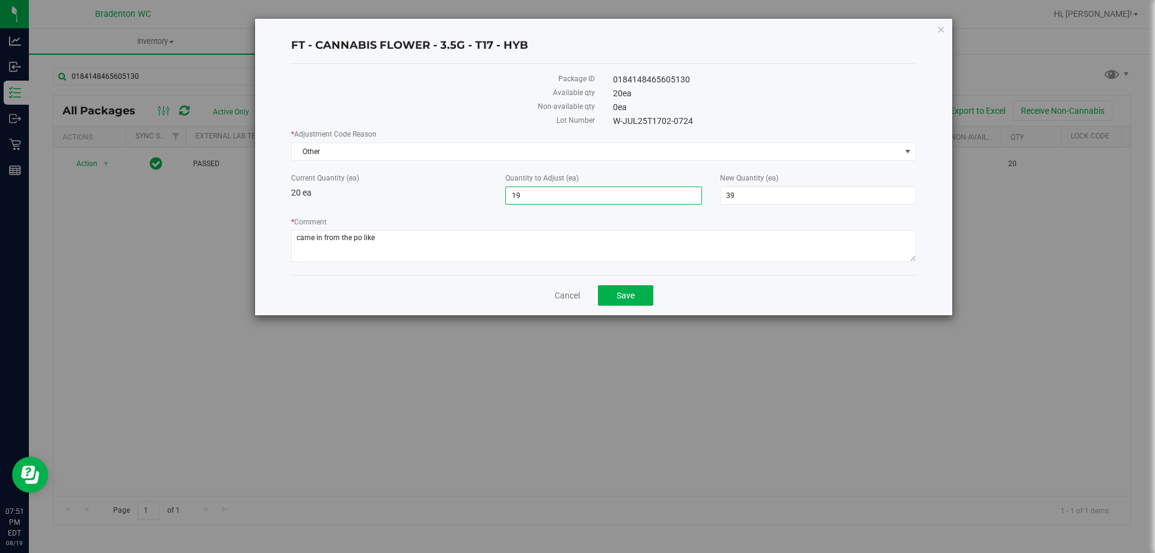
drag, startPoint x: 620, startPoint y: 201, endPoint x: 493, endPoint y: 199, distance: 127.0
click at [500, 200] on div "Quantity to Adjust (ea) 19 19" at bounding box center [603, 189] width 214 height 32
type input "1"
type input "21"
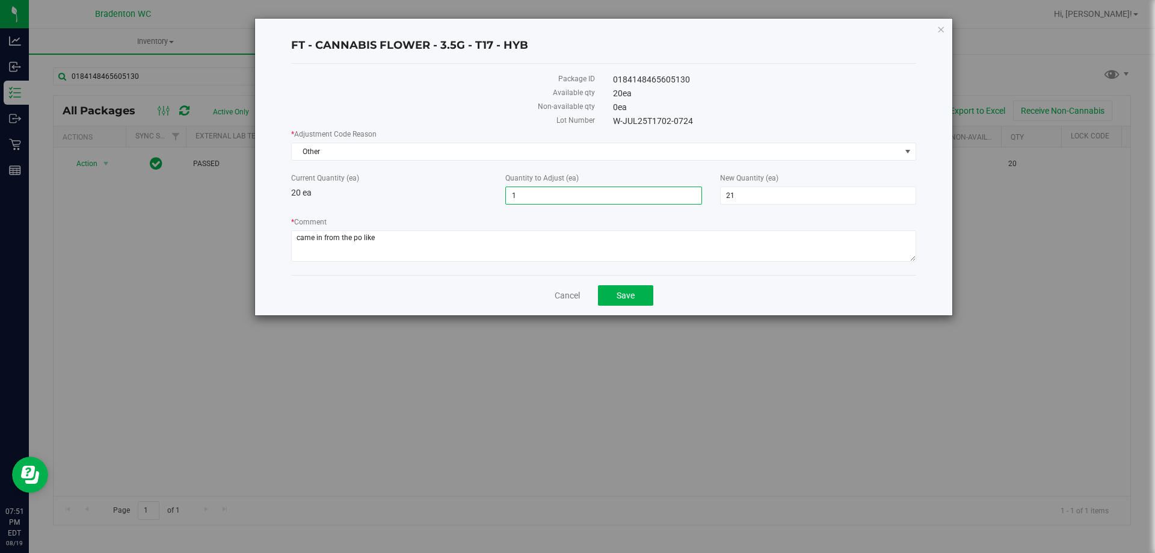
click at [455, 195] on div "Current Quantity (ea) 20 ea" at bounding box center [389, 186] width 214 height 26
click at [536, 190] on span "1 1" at bounding box center [603, 196] width 196 height 18
type input "-1"
type input "19"
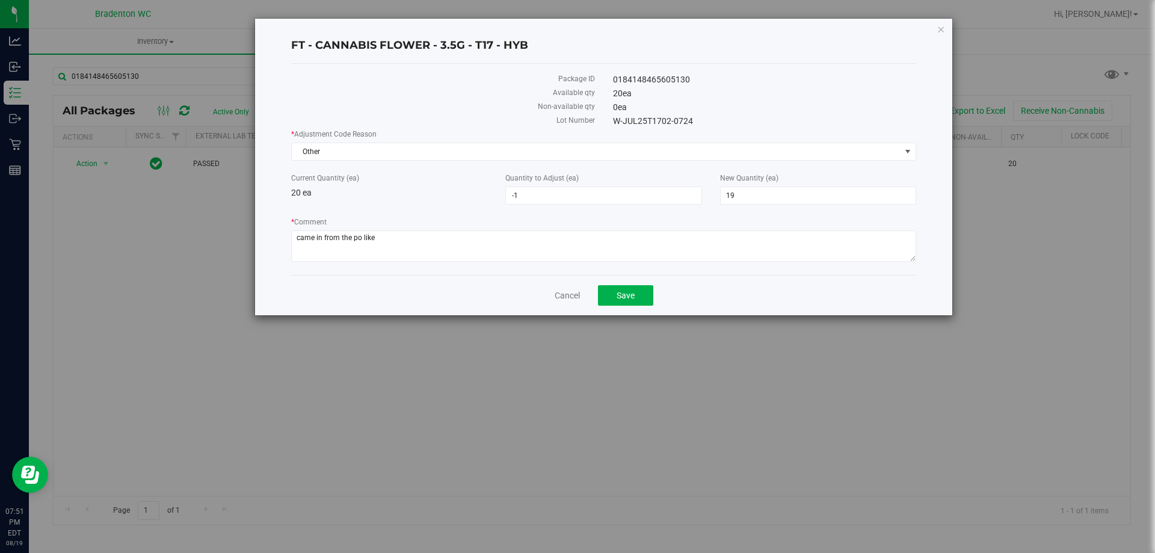
click at [396, 196] on div "Current Quantity (ea) 20 ea" at bounding box center [389, 186] width 214 height 26
click at [380, 235] on textarea "* Comment" at bounding box center [603, 245] width 625 height 31
type textarea "came in from the po like that"
click at [485, 150] on span "Other" at bounding box center [596, 151] width 609 height 17
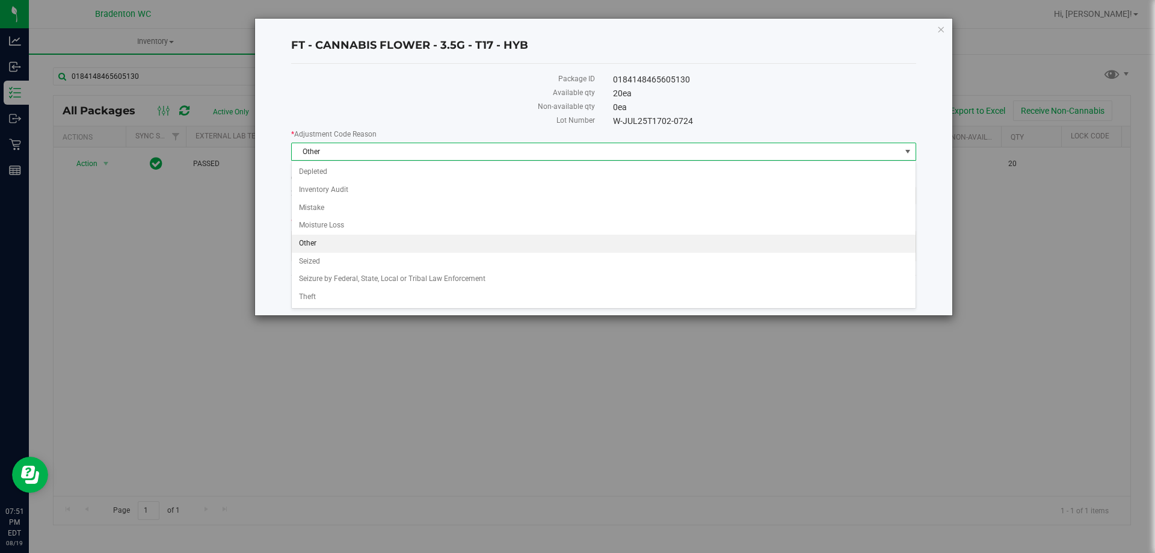
click at [309, 245] on li "Other" at bounding box center [604, 244] width 624 height 18
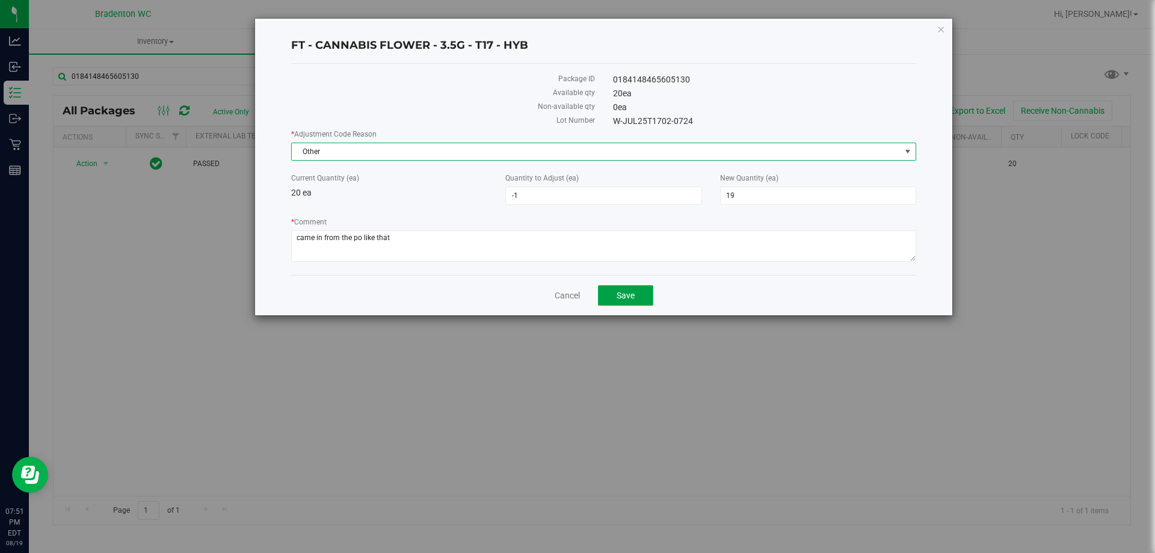
click at [620, 291] on span "Save" at bounding box center [626, 296] width 18 height 10
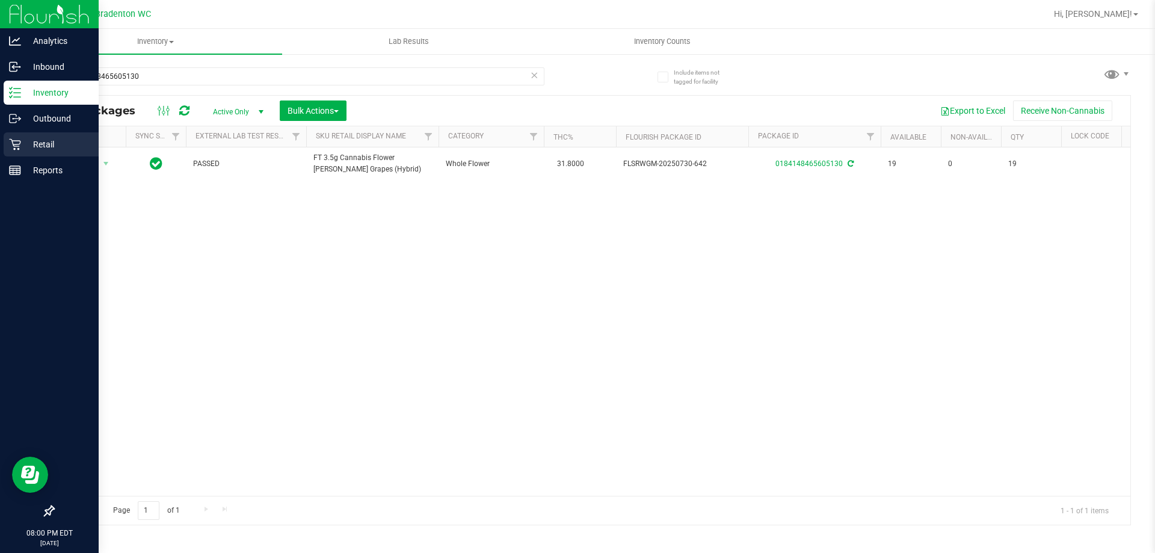
click at [19, 146] on icon at bounding box center [14, 144] width 11 height 11
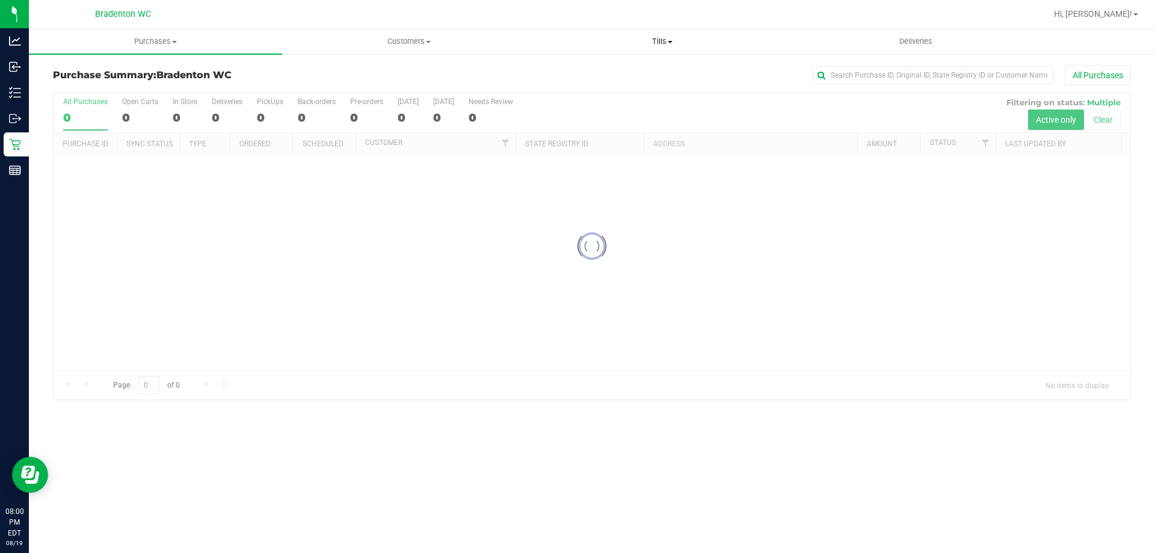
click at [658, 43] on span "Tills" at bounding box center [662, 41] width 252 height 11
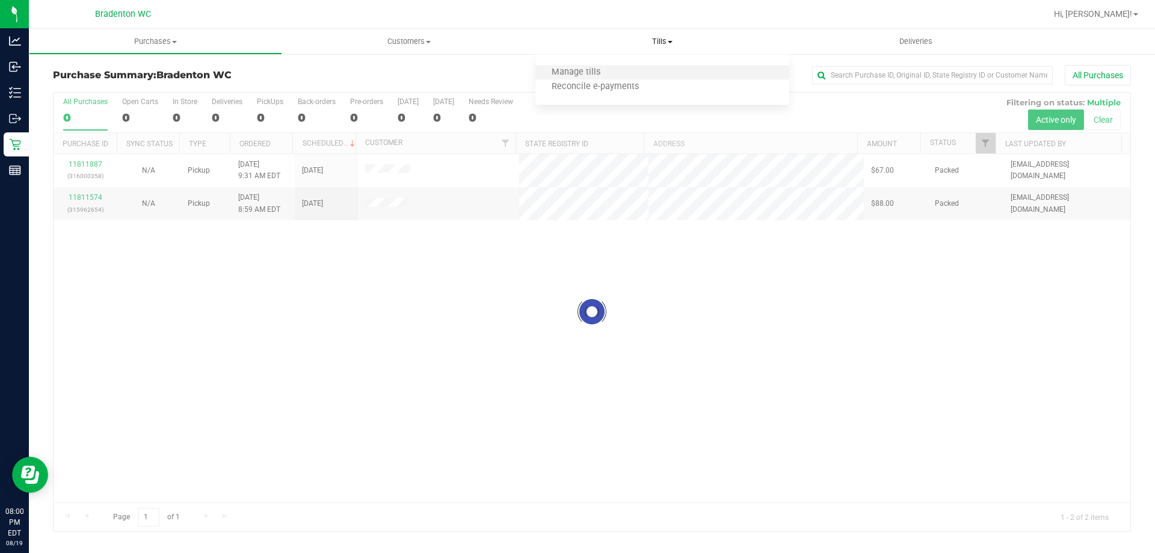
click at [644, 70] on li "Manage tills" at bounding box center [662, 73] width 253 height 14
click at [649, 69] on li "Manage tills" at bounding box center [662, 73] width 253 height 14
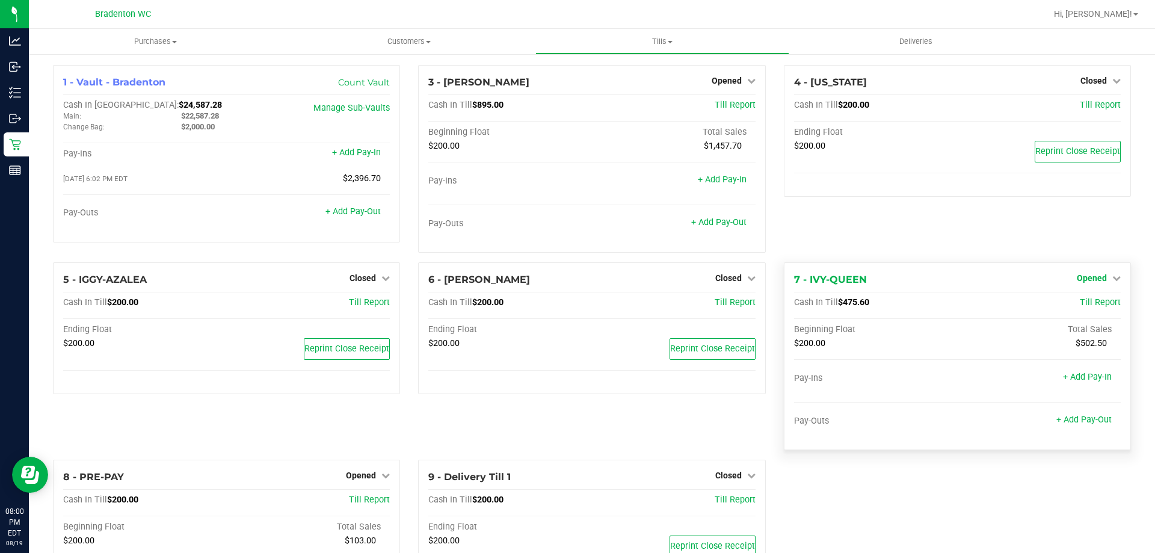
click at [1077, 277] on span "Opened" at bounding box center [1092, 278] width 30 height 10
click at [1077, 304] on link "Close Till" at bounding box center [1093, 303] width 32 height 10
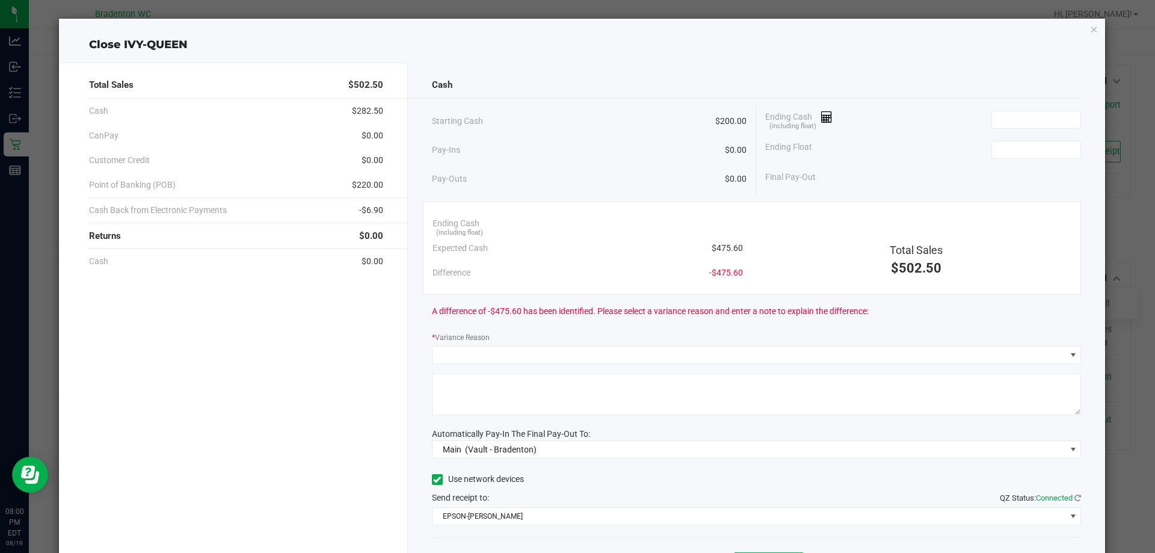
click at [1009, 130] on div "Ending Cash (including float)" at bounding box center [923, 120] width 316 height 30
click at [1009, 126] on input at bounding box center [1036, 119] width 88 height 17
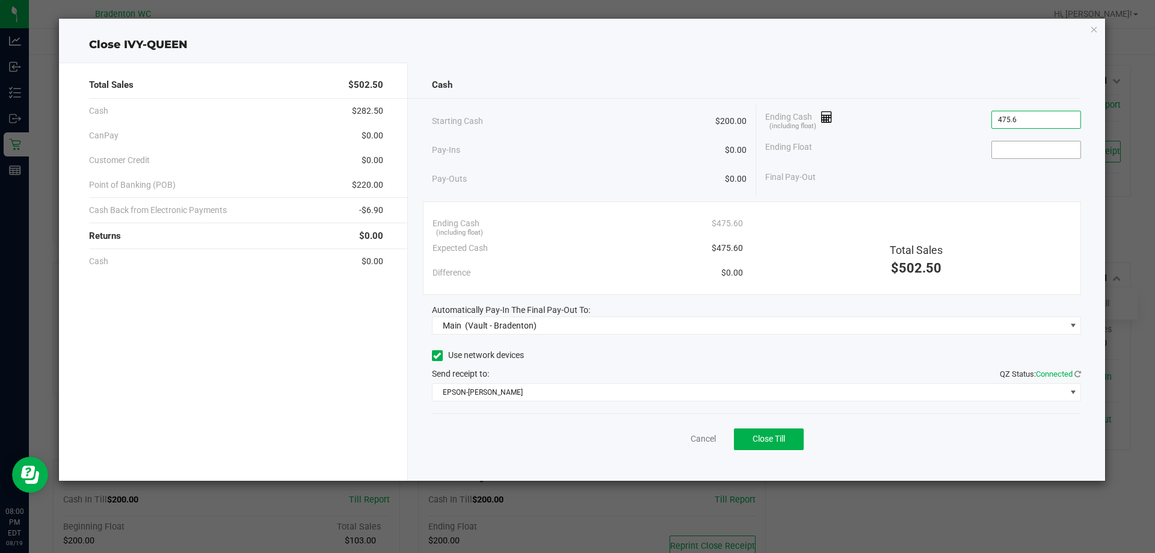
type input "$475.60"
click at [1044, 152] on input at bounding box center [1036, 149] width 88 height 17
type input "$200.00"
click at [768, 434] on span "Close Till" at bounding box center [769, 439] width 32 height 10
click at [1097, 32] on icon "button" at bounding box center [1094, 29] width 8 height 14
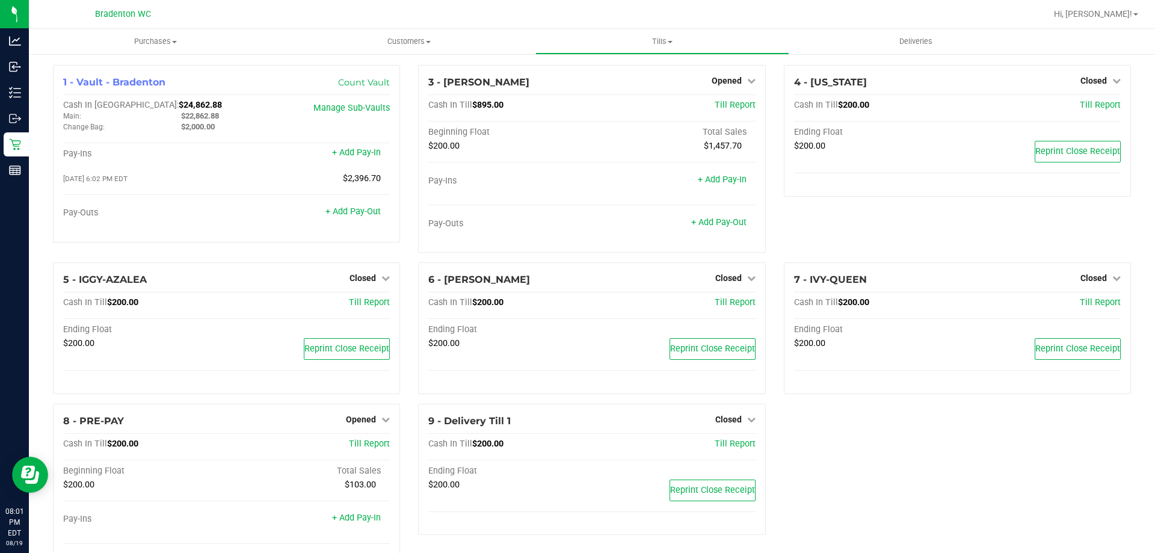
click at [560, 17] on div at bounding box center [630, 13] width 831 height 23
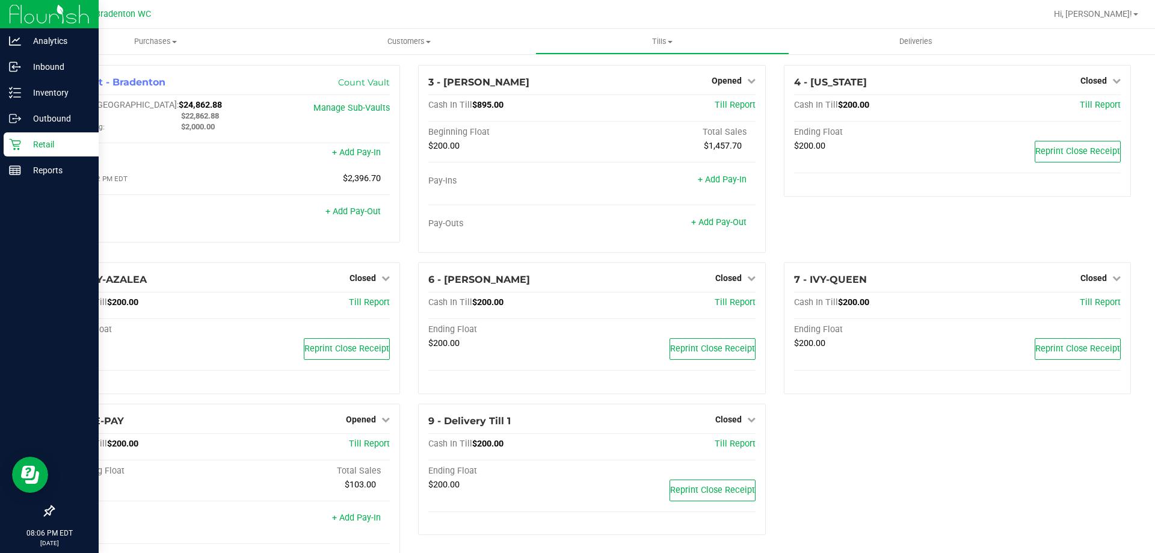
click at [23, 146] on p "Retail" at bounding box center [57, 144] width 72 height 14
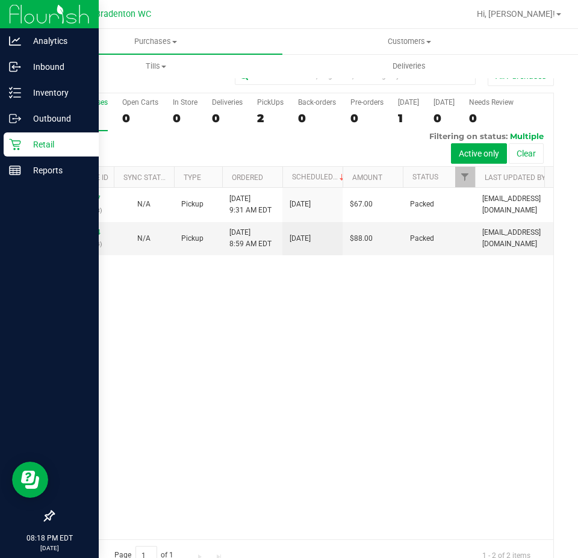
click at [51, 153] on div "Retail" at bounding box center [51, 144] width 95 height 24
click at [57, 168] on p "Reports" at bounding box center [57, 170] width 72 height 14
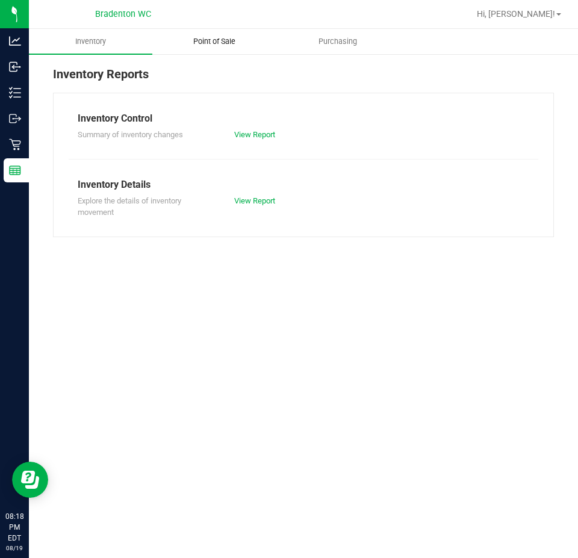
click at [223, 40] on span "Point of Sale" at bounding box center [214, 41] width 75 height 11
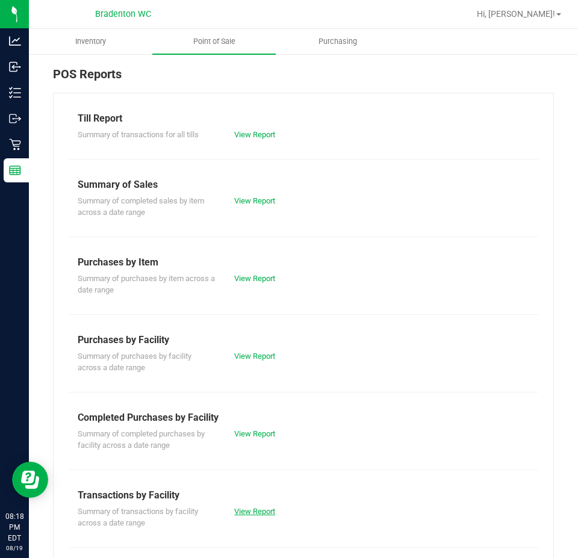
click at [248, 512] on link "View Report" at bounding box center [254, 511] width 41 height 9
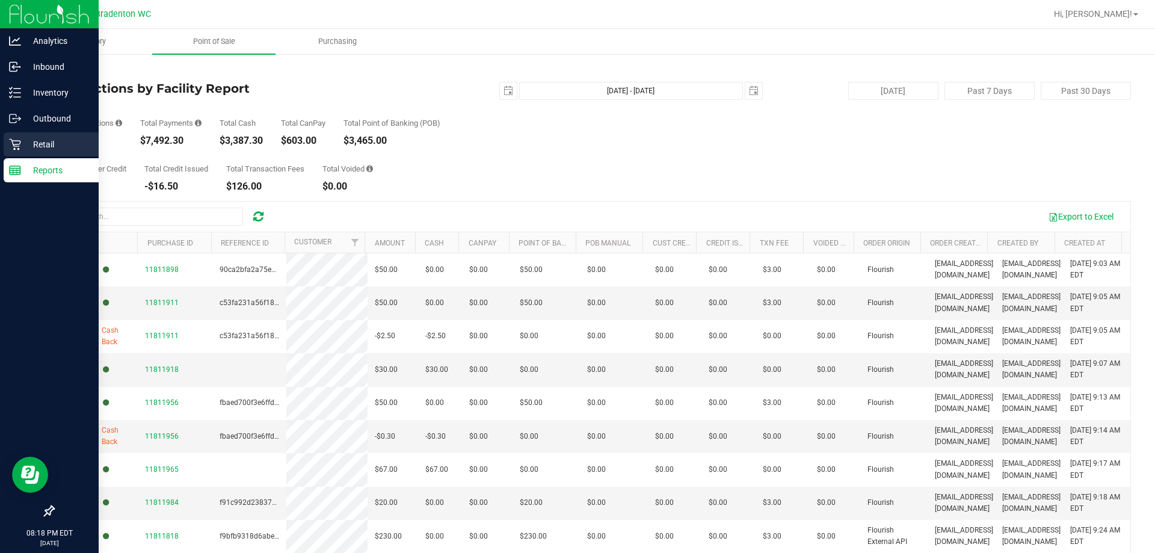
click at [17, 139] on icon at bounding box center [15, 144] width 12 height 12
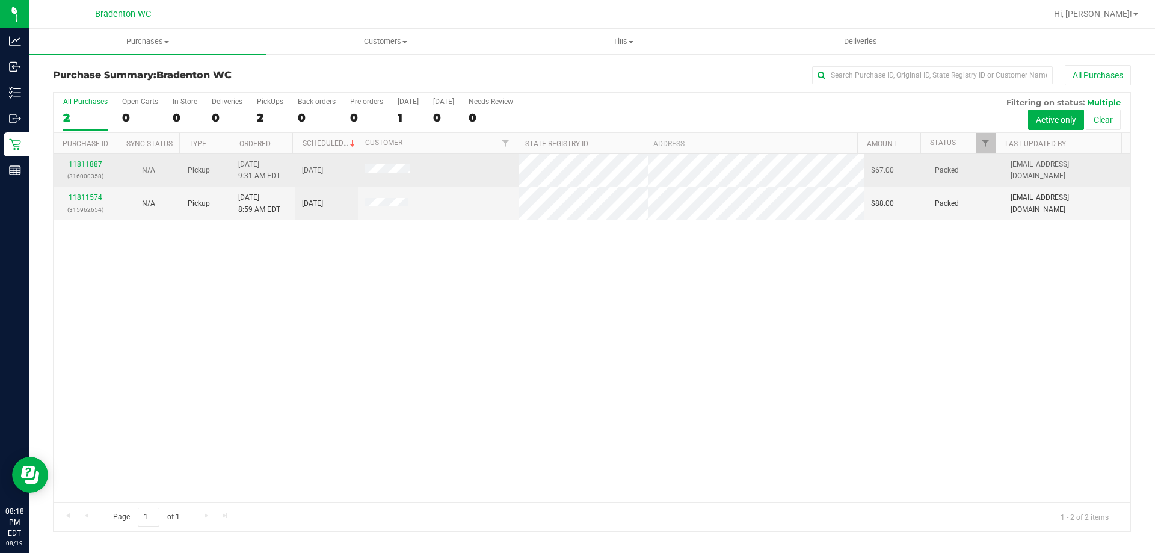
click at [91, 165] on link "11811887" at bounding box center [86, 164] width 34 height 8
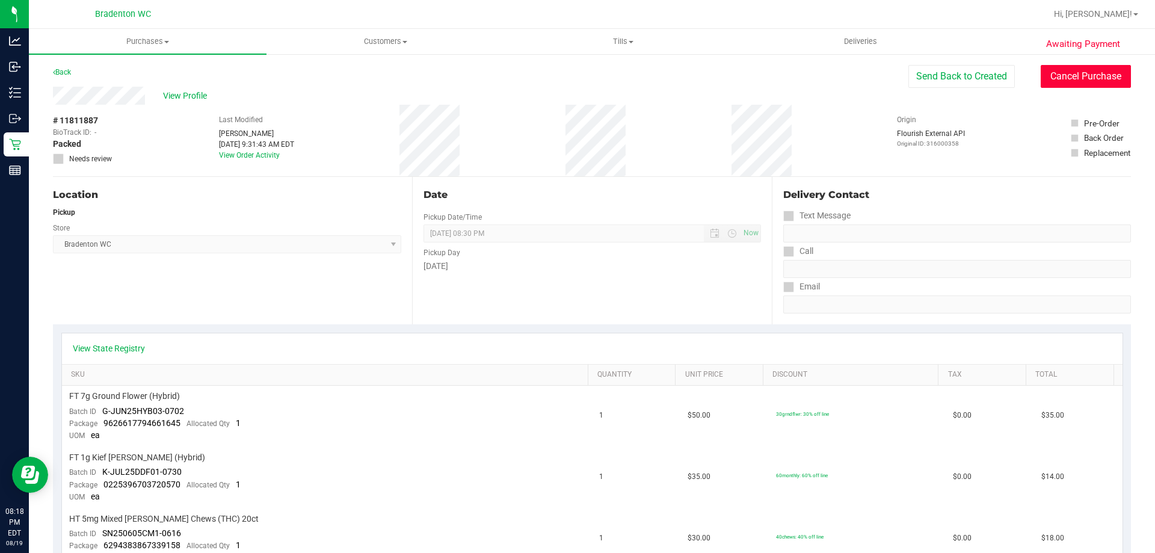
click at [1098, 76] on button "Cancel Purchase" at bounding box center [1086, 76] width 90 height 23
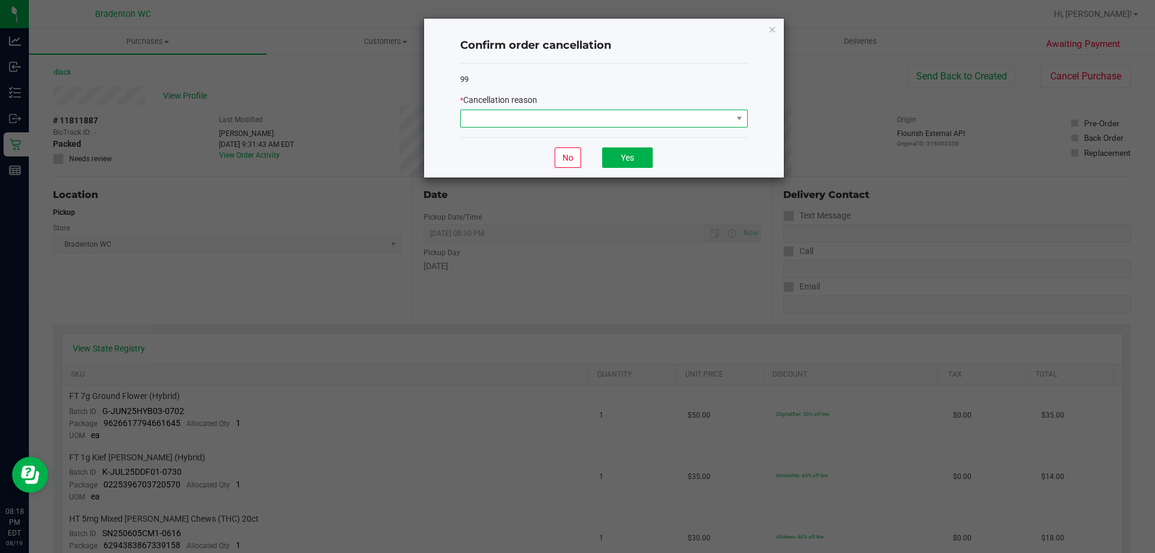
click at [620, 114] on span at bounding box center [596, 118] width 271 height 17
click at [770, 30] on icon "Close" at bounding box center [772, 29] width 8 height 14
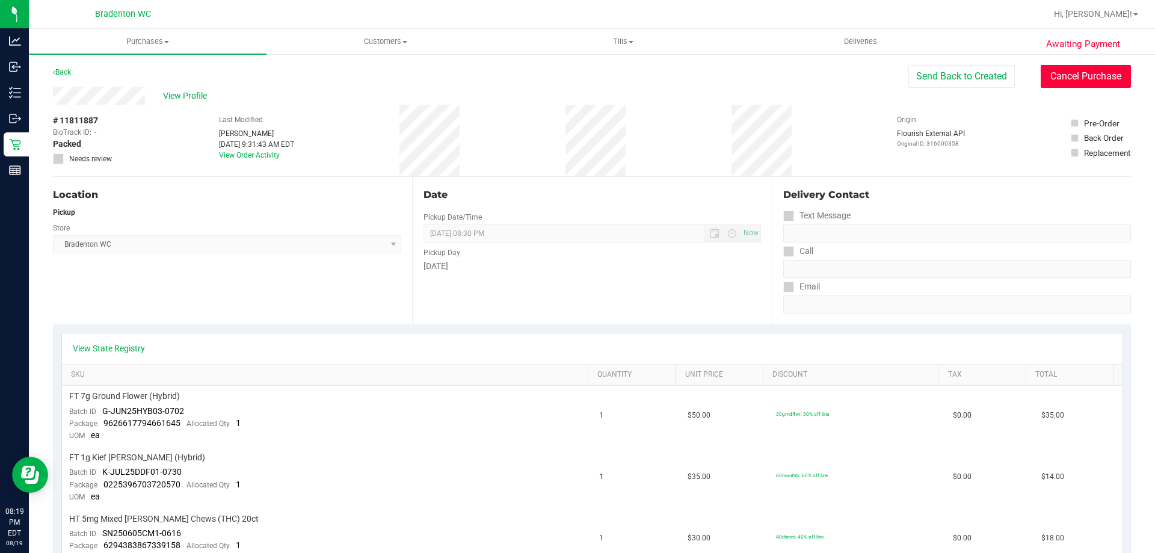
click at [1054, 79] on button "Cancel Purchase" at bounding box center [1086, 76] width 90 height 23
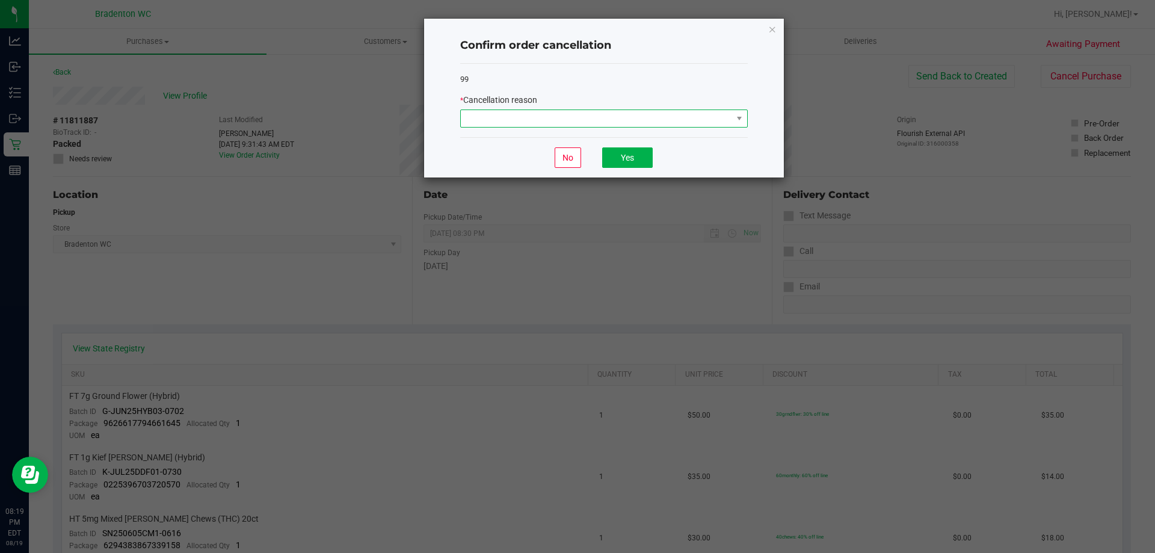
click at [561, 119] on span at bounding box center [596, 118] width 271 height 17
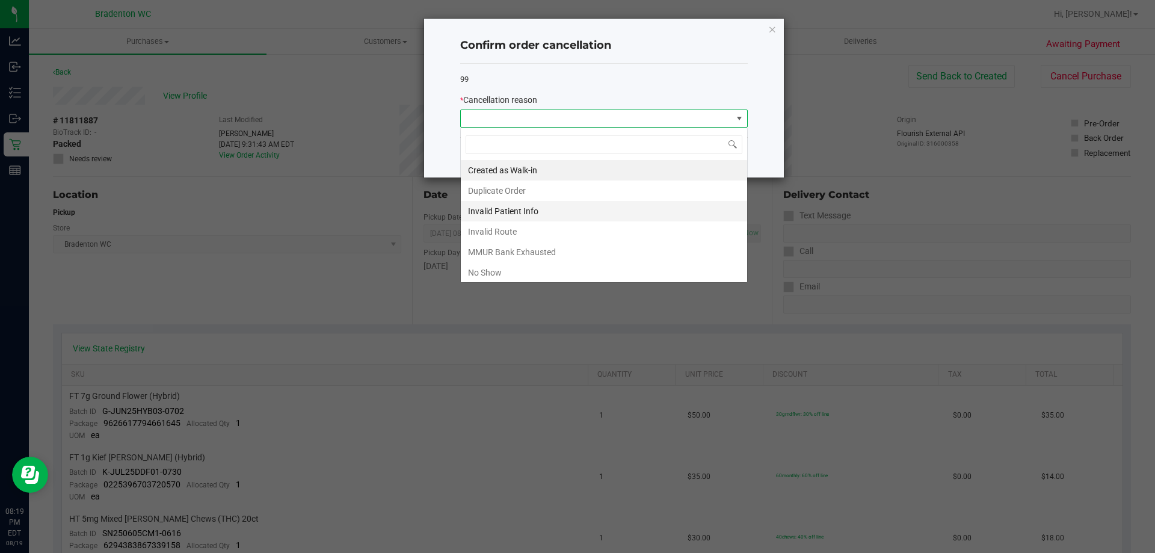
scroll to position [18, 288]
click at [555, 270] on li "No Show" at bounding box center [604, 272] width 286 height 20
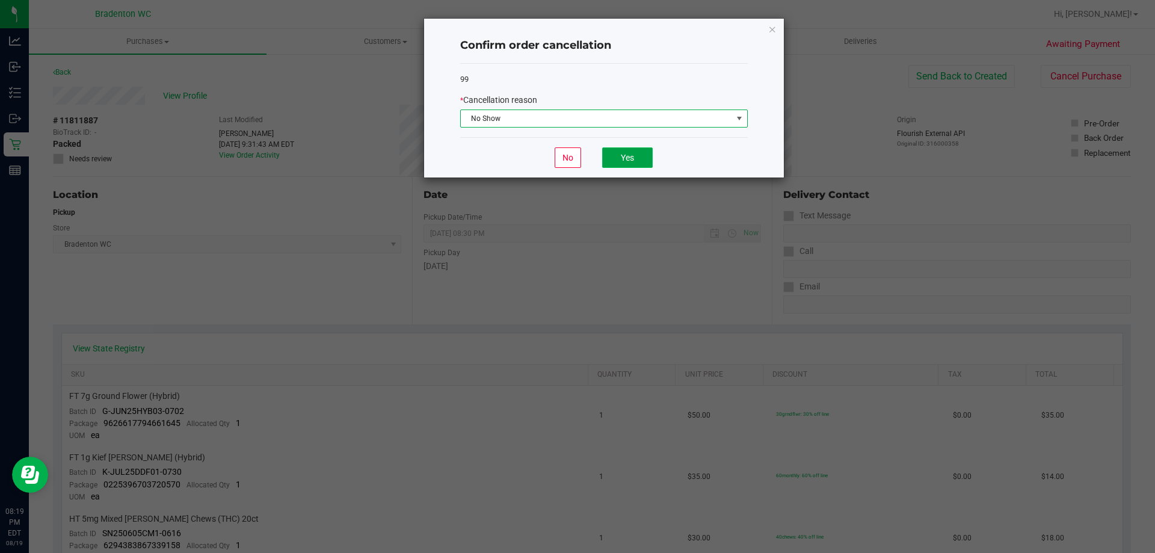
click at [635, 160] on button "Yes" at bounding box center [627, 157] width 51 height 20
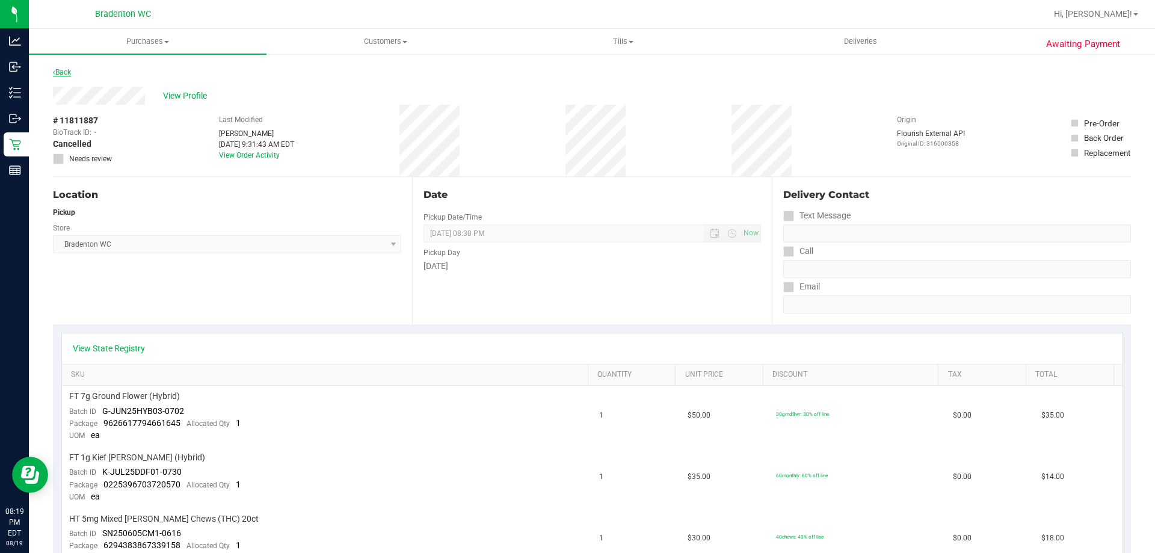
click at [70, 74] on link "Back" at bounding box center [62, 72] width 18 height 8
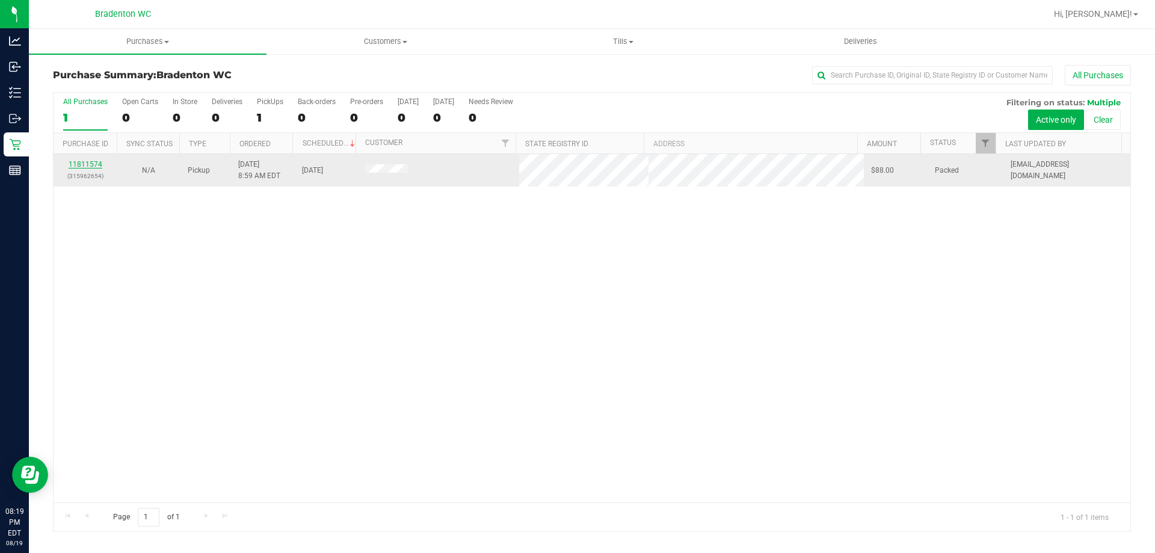
click at [85, 162] on link "11811574" at bounding box center [86, 164] width 34 height 8
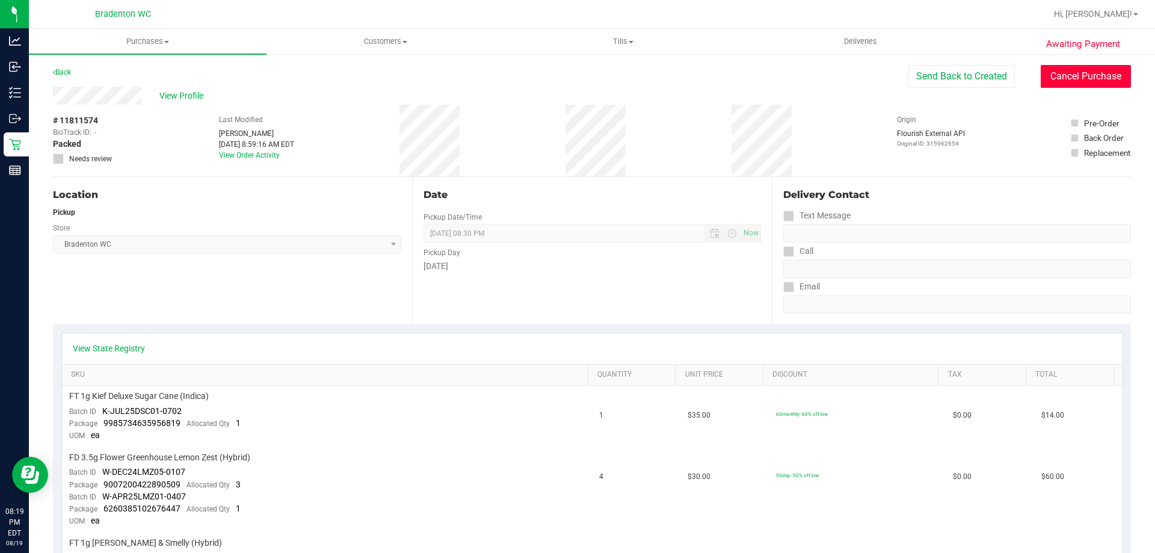
click at [1087, 81] on button "Cancel Purchase" at bounding box center [1086, 76] width 90 height 23
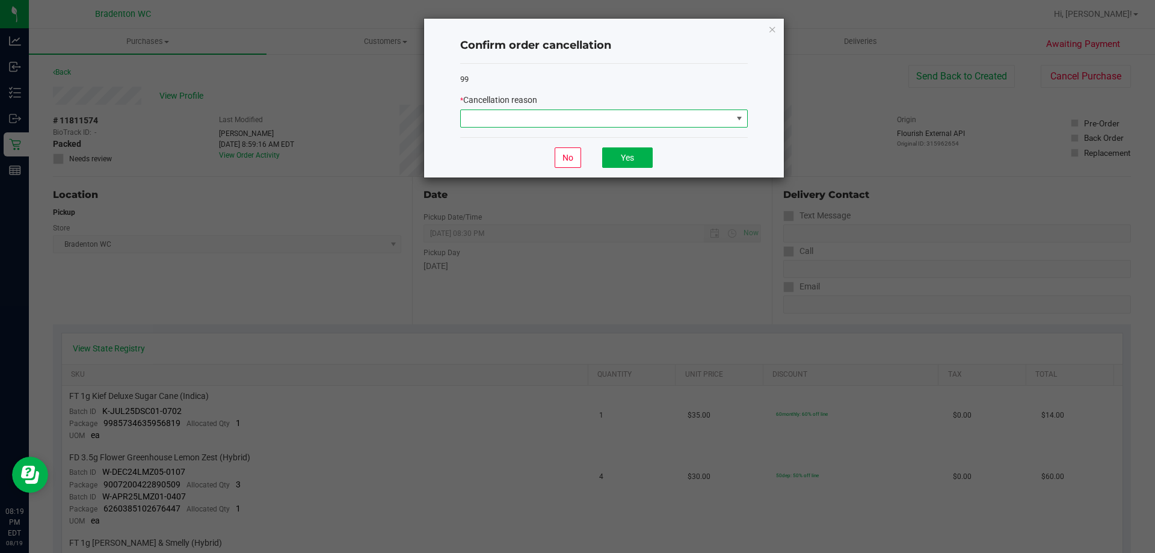
click at [526, 113] on span at bounding box center [596, 118] width 271 height 17
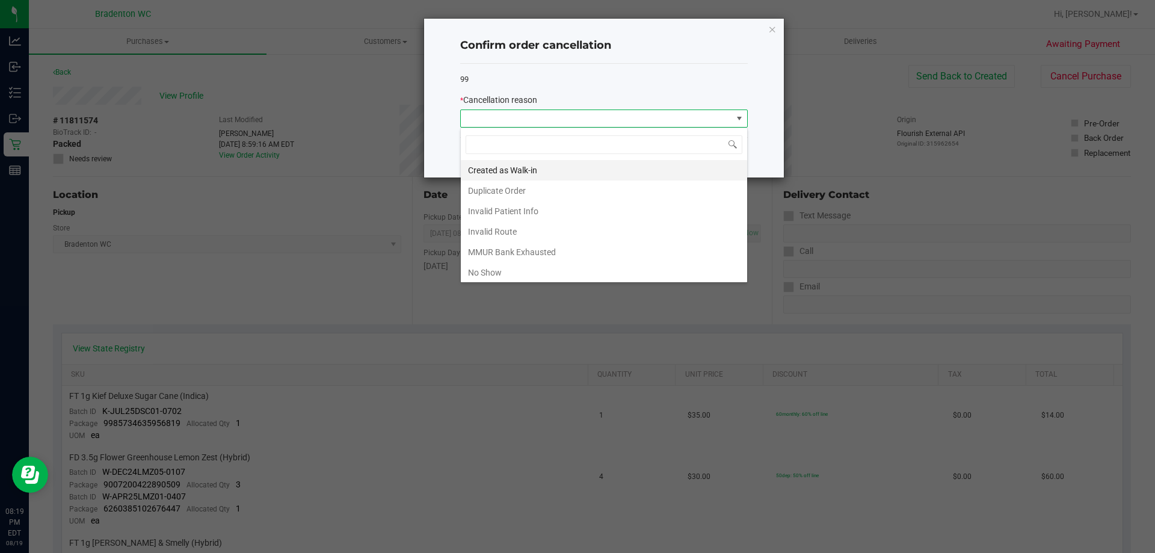
scroll to position [18, 288]
click at [497, 271] on li "No Show" at bounding box center [604, 272] width 286 height 20
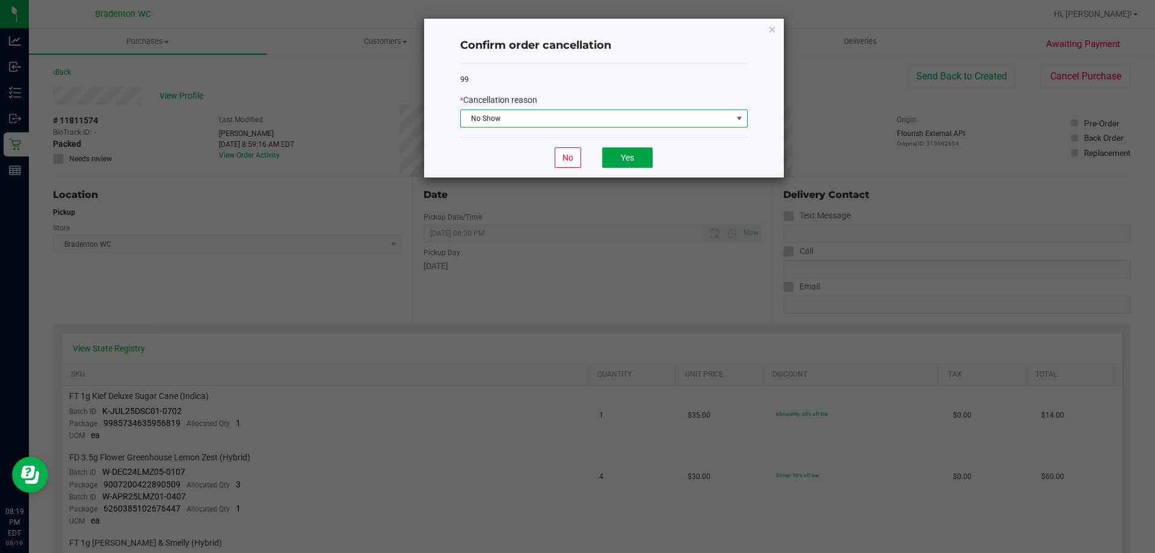
click at [632, 161] on button "Yes" at bounding box center [627, 157] width 51 height 20
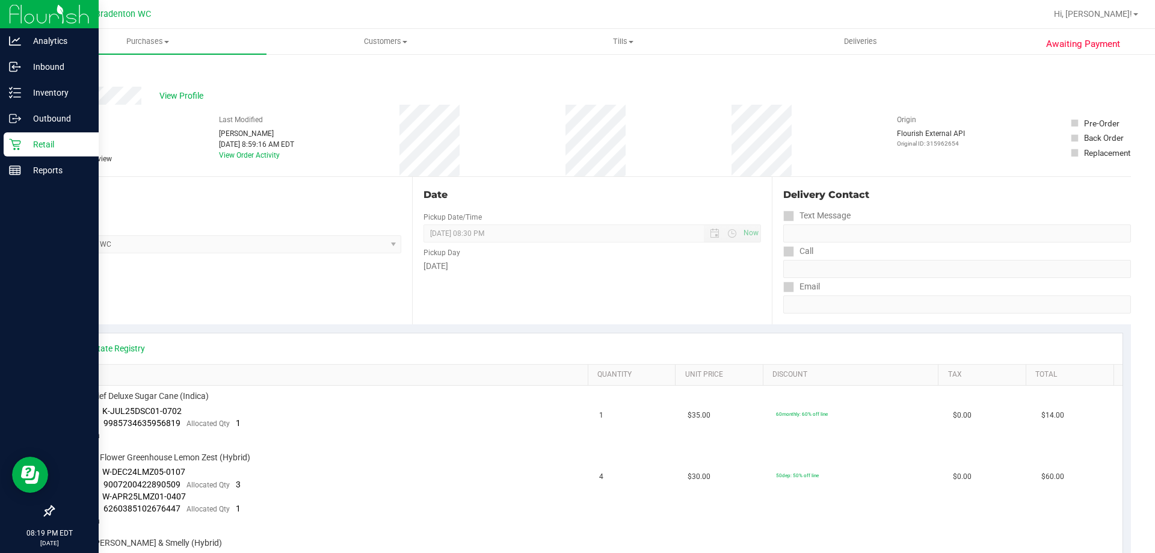
click at [32, 140] on p "Retail" at bounding box center [57, 144] width 72 height 14
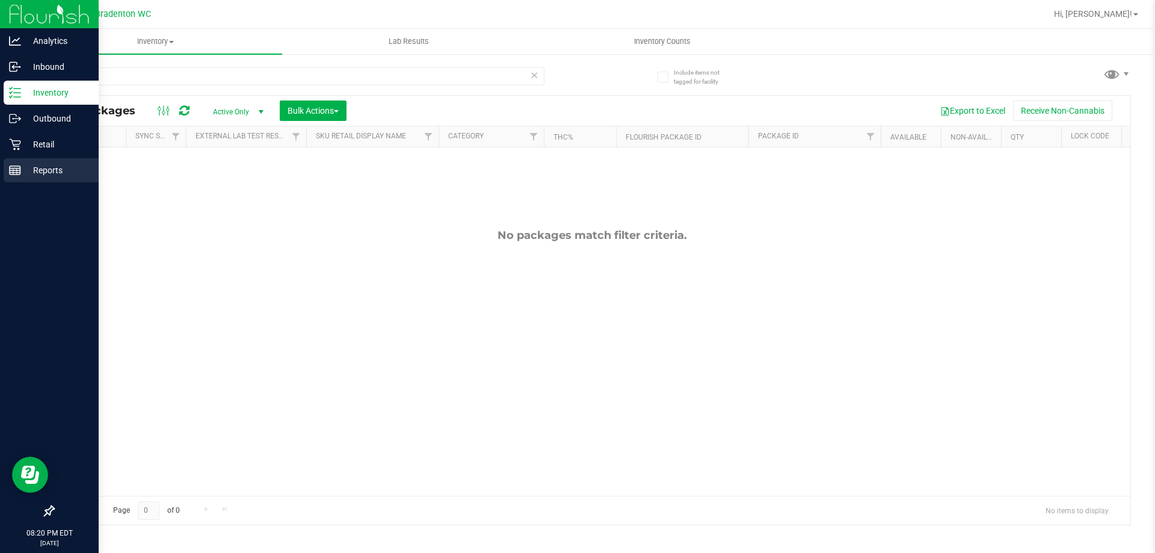
click at [25, 162] on div "Reports" at bounding box center [51, 170] width 95 height 24
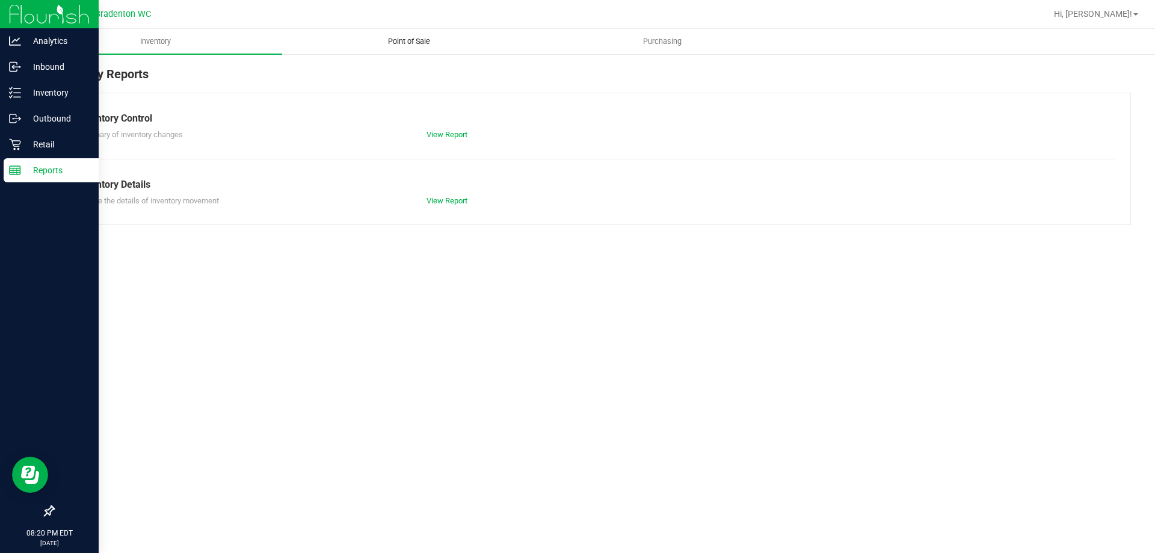
click at [407, 41] on span "Point of Sale" at bounding box center [409, 41] width 75 height 11
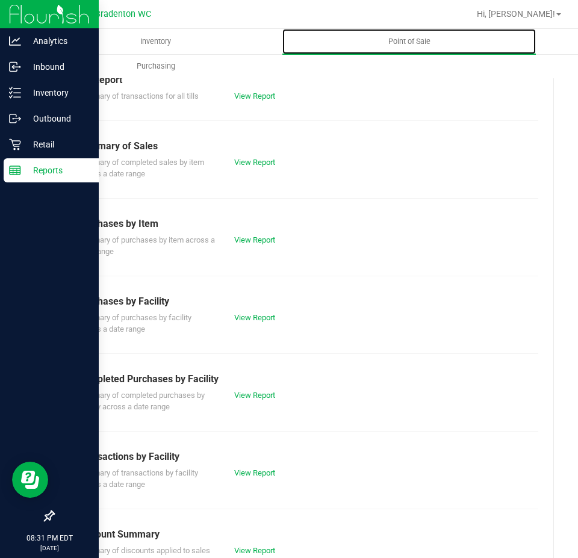
scroll to position [60, 0]
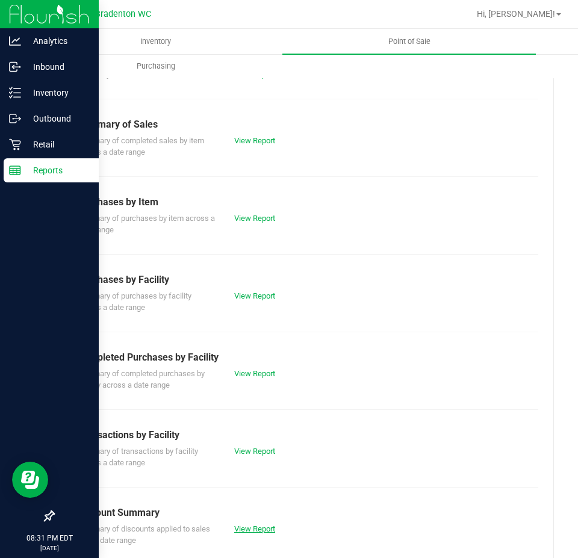
click at [243, 528] on link "View Report" at bounding box center [254, 528] width 41 height 9
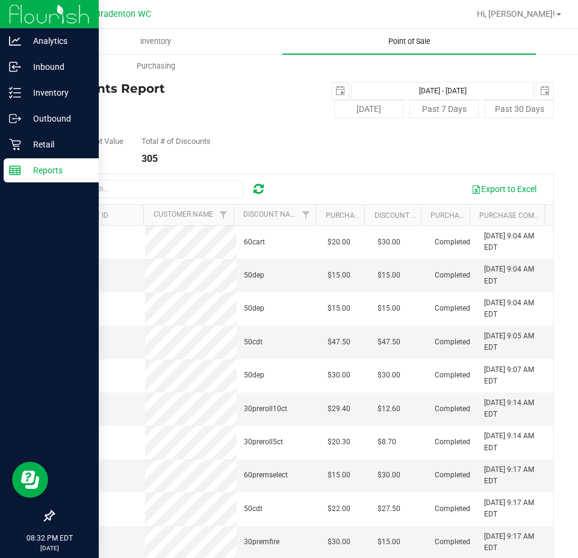
click at [418, 48] on uib-tab-heading "Point of Sale" at bounding box center [408, 41] width 253 height 25
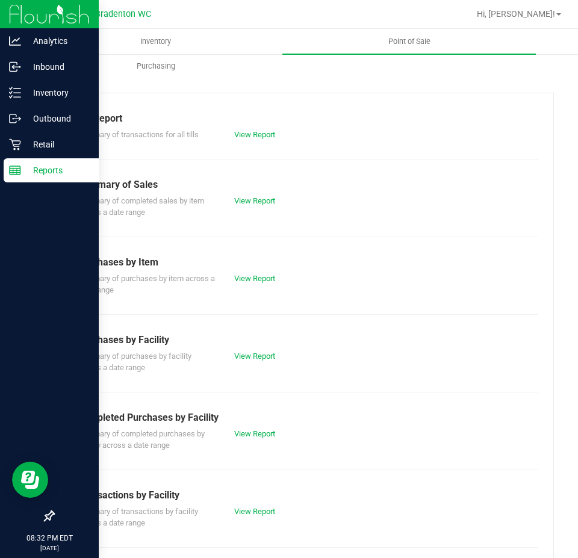
click at [259, 518] on div "Summary of transactions by facility across a date range View Report" at bounding box center [303, 515] width 469 height 26
click at [259, 514] on link "View Report" at bounding box center [254, 511] width 41 height 9
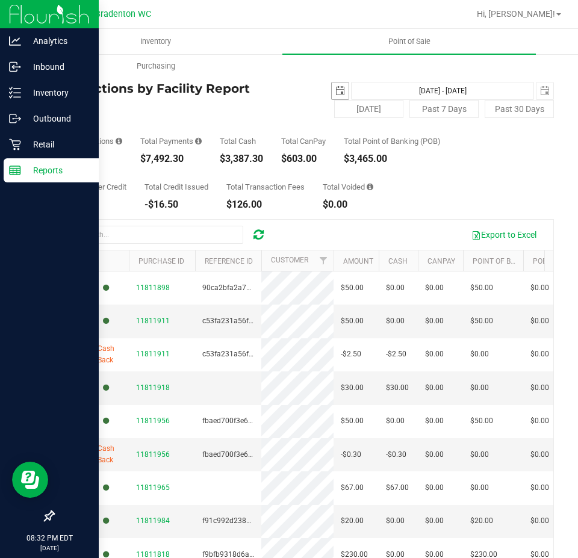
drag, startPoint x: 332, startPoint y: 91, endPoint x: 338, endPoint y: 97, distance: 8.9
click at [335, 91] on span "select" at bounding box center [340, 91] width 10 height 10
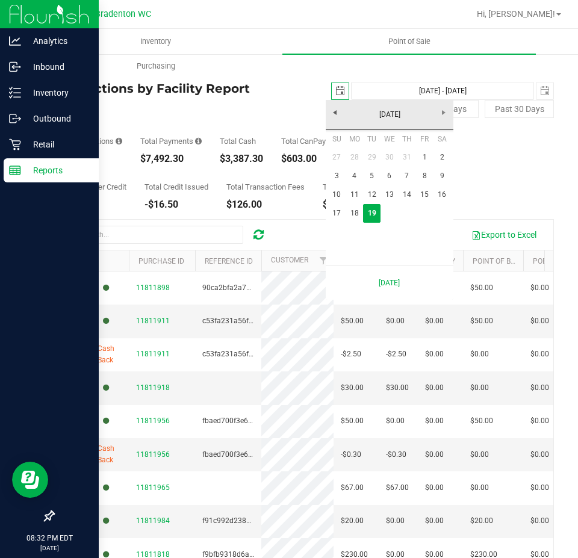
scroll to position [0, 30]
click at [354, 208] on link "18" at bounding box center [353, 213] width 17 height 19
type input "2025-08-18"
type input "Aug 18, 2025 - Aug 19, 2025"
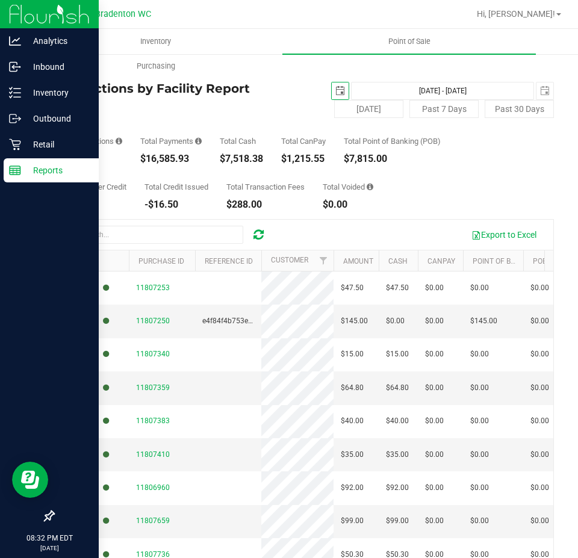
click at [335, 88] on span "select" at bounding box center [340, 91] width 10 height 10
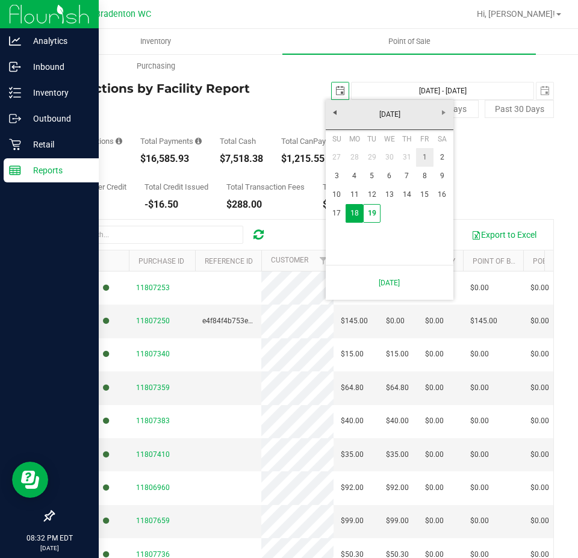
click at [422, 152] on link "1" at bounding box center [424, 157] width 17 height 19
type input "2025-08-01"
type input "Aug 1, 2025 - Aug 19, 2025"
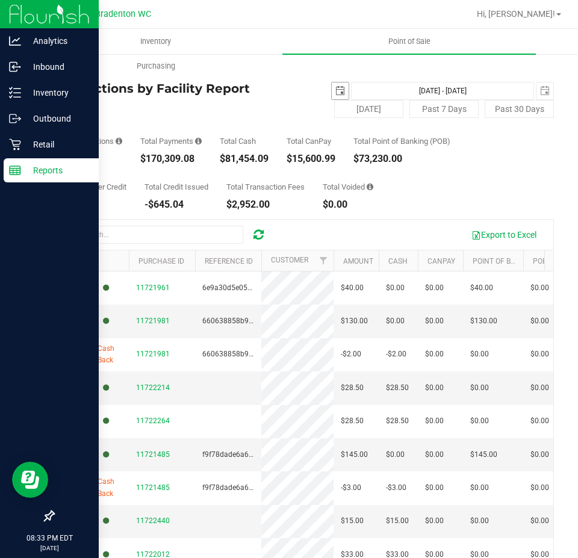
click at [335, 93] on span "select" at bounding box center [340, 91] width 10 height 10
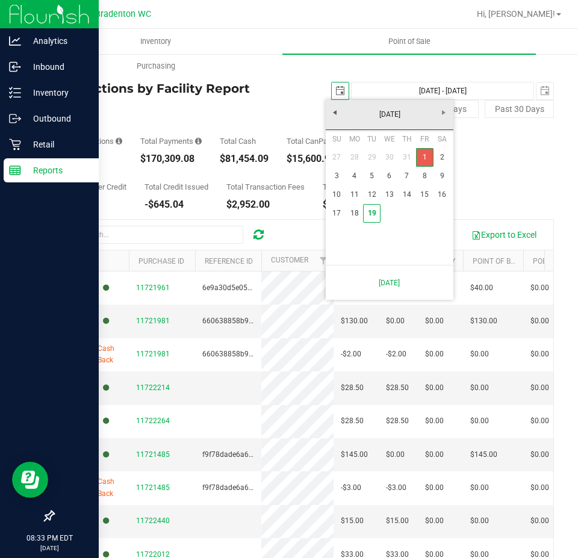
click at [424, 159] on link "1" at bounding box center [424, 157] width 17 height 19
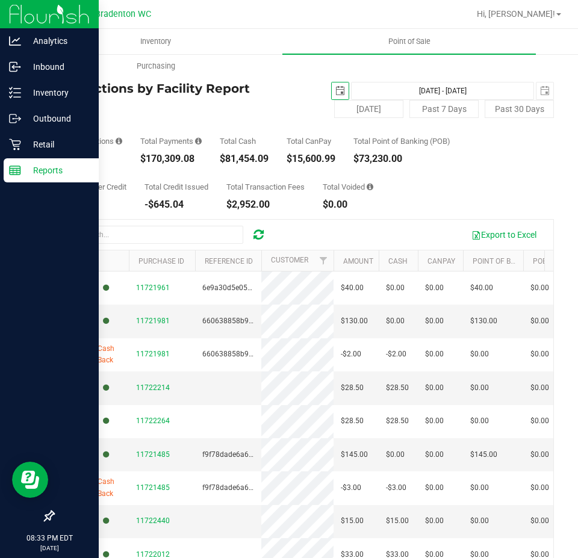
click at [335, 91] on span "select" at bounding box center [340, 91] width 10 height 10
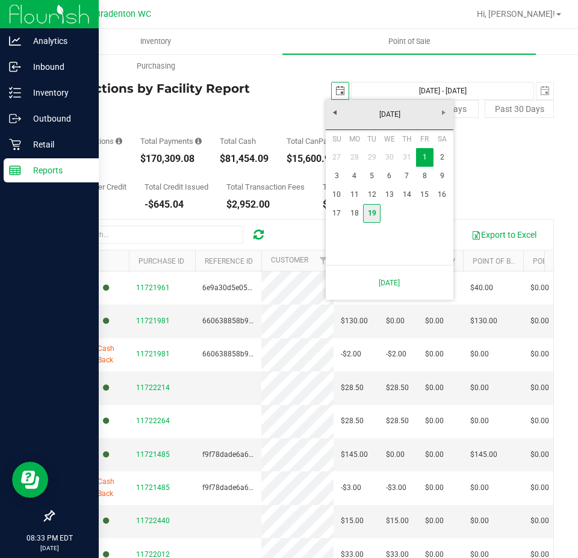
click at [372, 217] on link "19" at bounding box center [371, 213] width 17 height 19
type input "[DATE]"
type input "[DATE] - [DATE]"
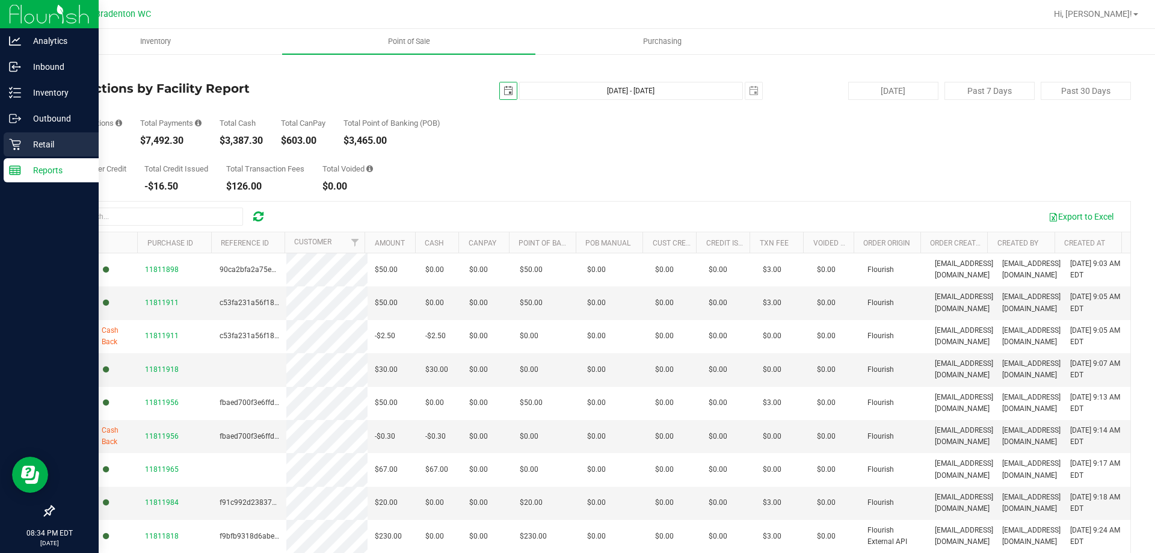
click at [45, 144] on p "Retail" at bounding box center [57, 144] width 72 height 14
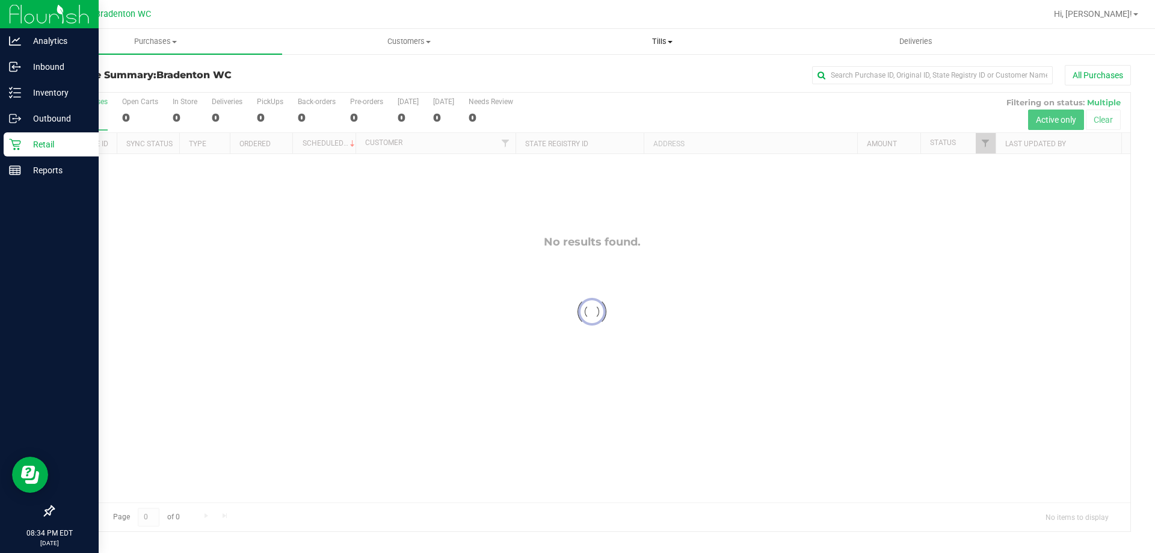
click at [668, 43] on span "Tills" at bounding box center [662, 41] width 252 height 11
click at [630, 84] on span "Reconcile e-payments" at bounding box center [596, 87] width 120 height 10
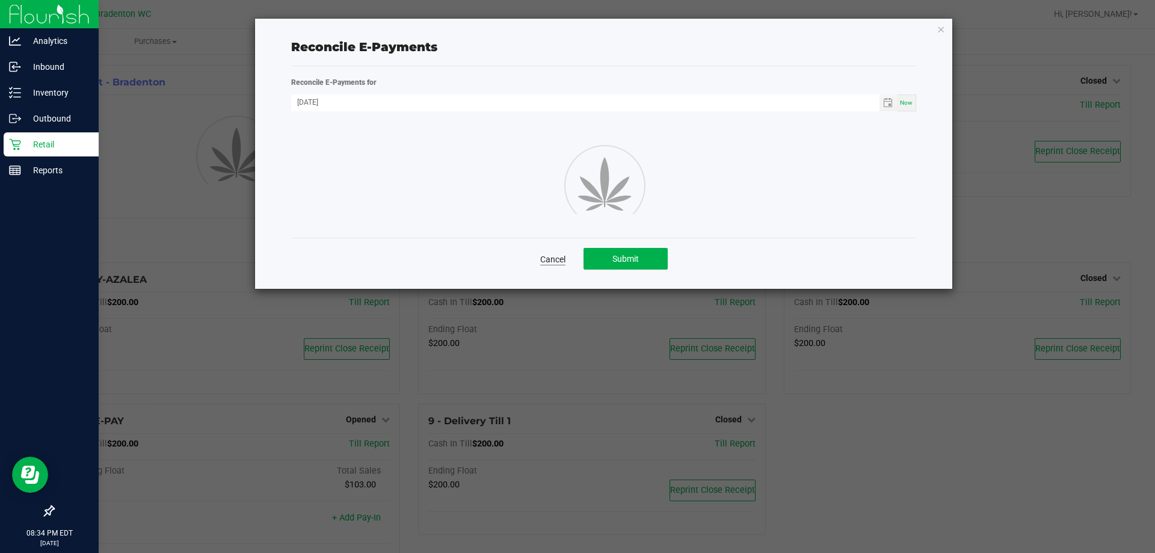
click at [546, 261] on link "Cancel" at bounding box center [552, 259] width 25 height 12
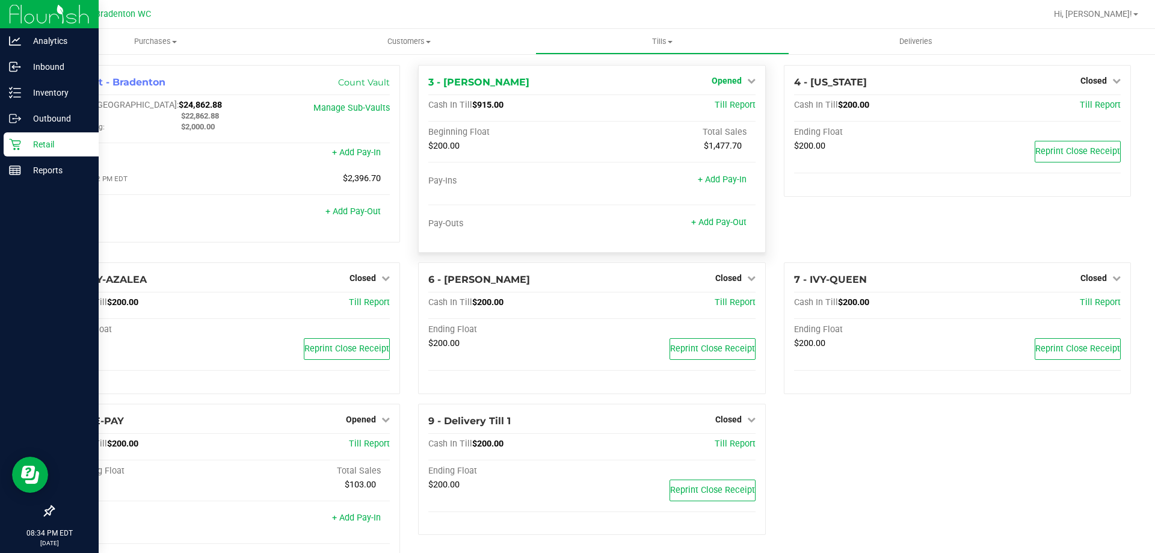
click at [725, 82] on span "Opened" at bounding box center [727, 81] width 30 height 10
click at [716, 111] on div "Close Till" at bounding box center [728, 106] width 89 height 15
click at [716, 101] on link "Close Till" at bounding box center [728, 106] width 32 height 10
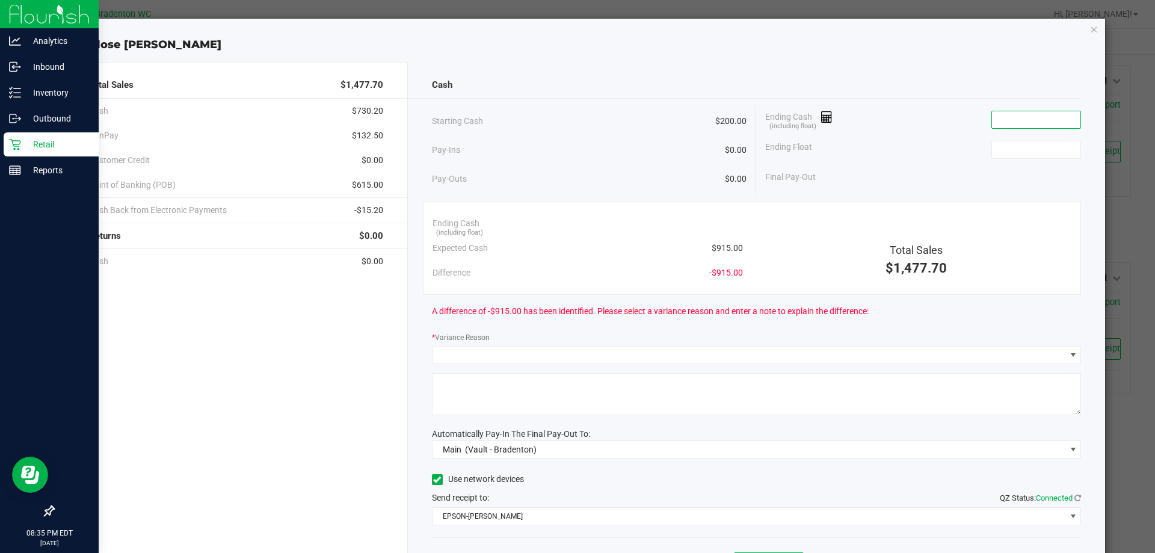
click at [1040, 118] on input at bounding box center [1036, 119] width 88 height 17
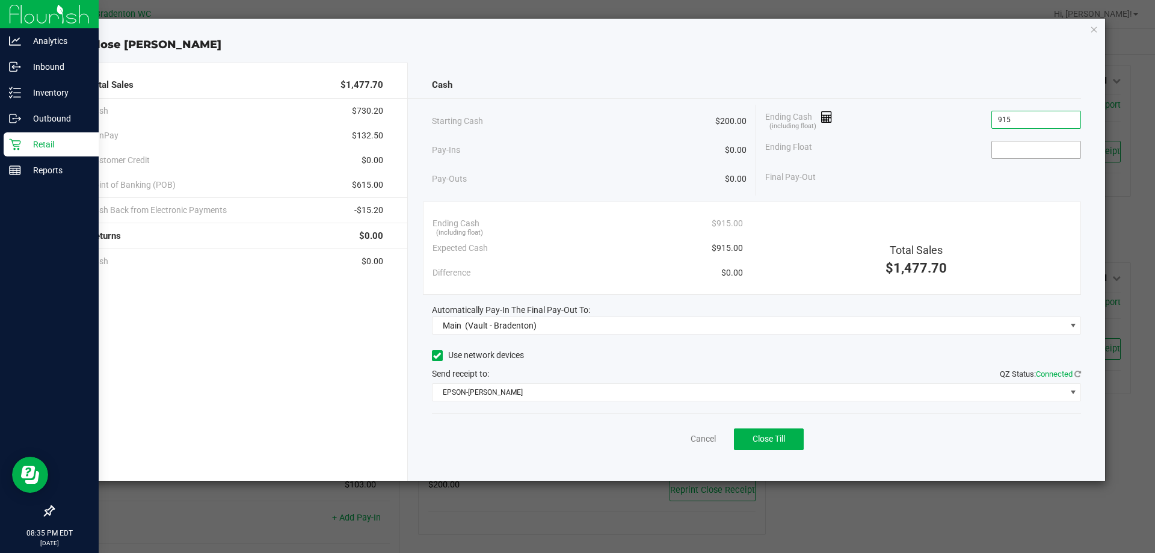
type input "$915.00"
click at [1020, 158] on input at bounding box center [1036, 149] width 88 height 17
type input "$200.00"
click at [770, 431] on button "Close Till" at bounding box center [769, 439] width 70 height 22
click at [678, 441] on link "Dismiss" at bounding box center [677, 439] width 29 height 13
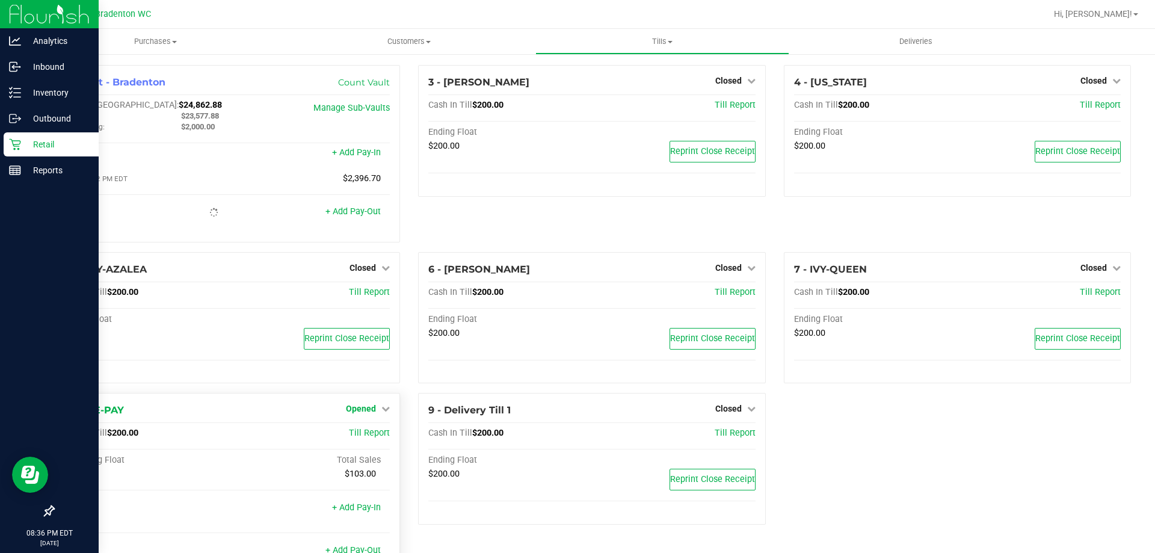
click at [368, 413] on span "Opened" at bounding box center [361, 409] width 30 height 10
click at [368, 434] on link "Close Till" at bounding box center [363, 434] width 32 height 10
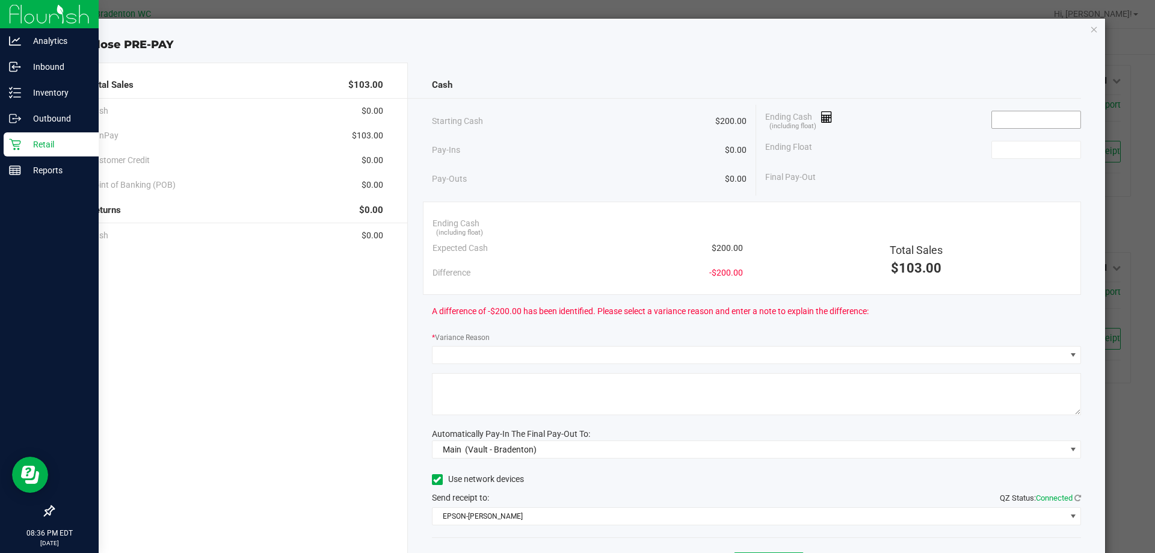
click at [1038, 116] on input at bounding box center [1036, 119] width 88 height 17
type input "$200.00"
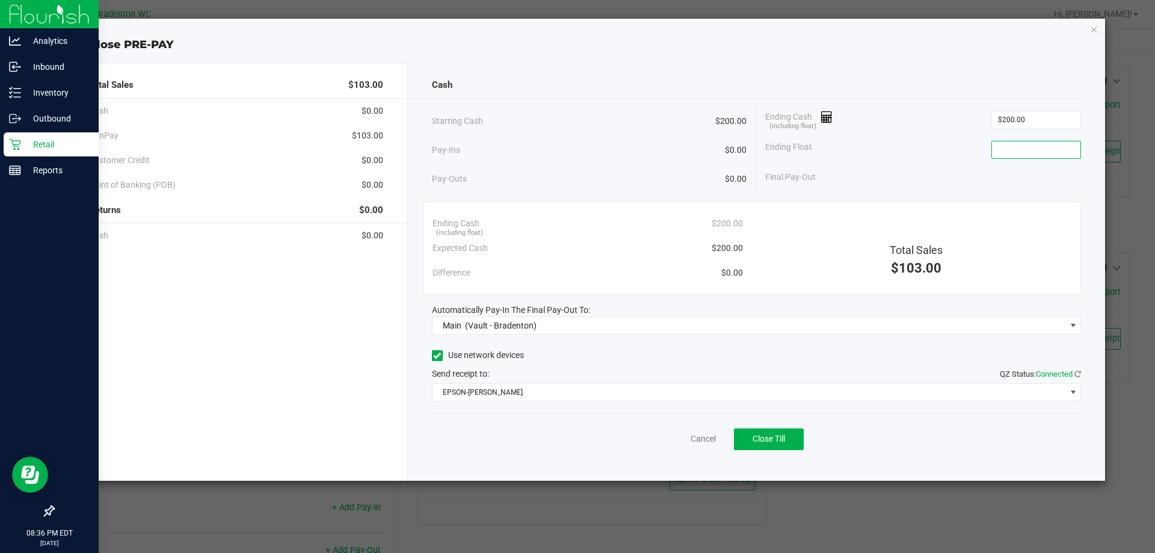
click at [1015, 151] on input at bounding box center [1036, 149] width 88 height 17
type input "$200.00"
click at [771, 442] on span "Close Till" at bounding box center [769, 439] width 32 height 10
click at [673, 435] on link "Dismiss" at bounding box center [677, 439] width 29 height 13
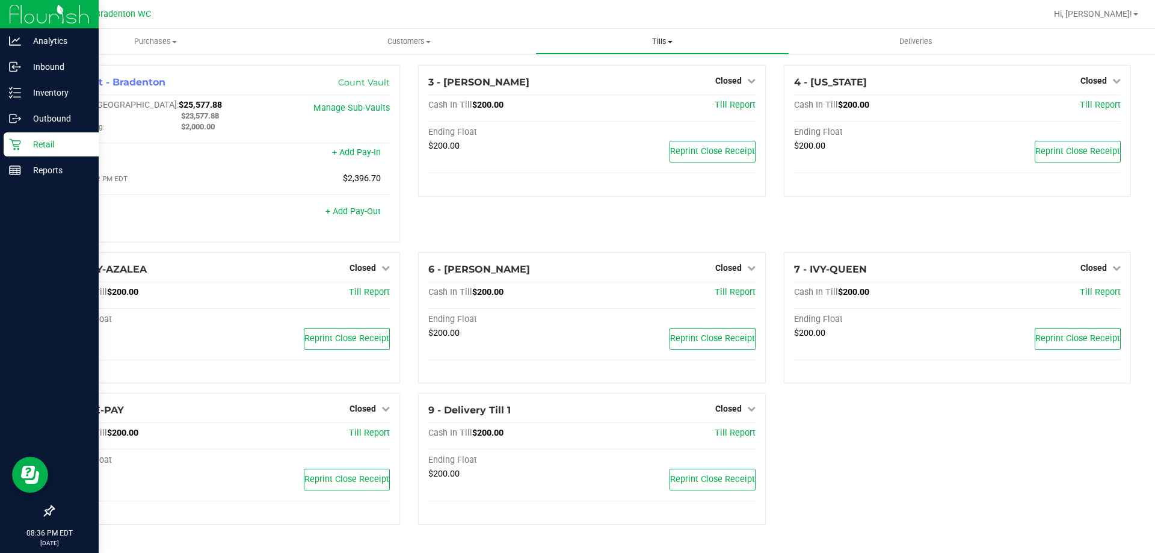
click at [657, 36] on uib-tab-heading "Tills Manage tills Reconcile e-payments" at bounding box center [662, 41] width 252 height 24
click at [646, 87] on span "Reconcile e-payments" at bounding box center [596, 87] width 120 height 10
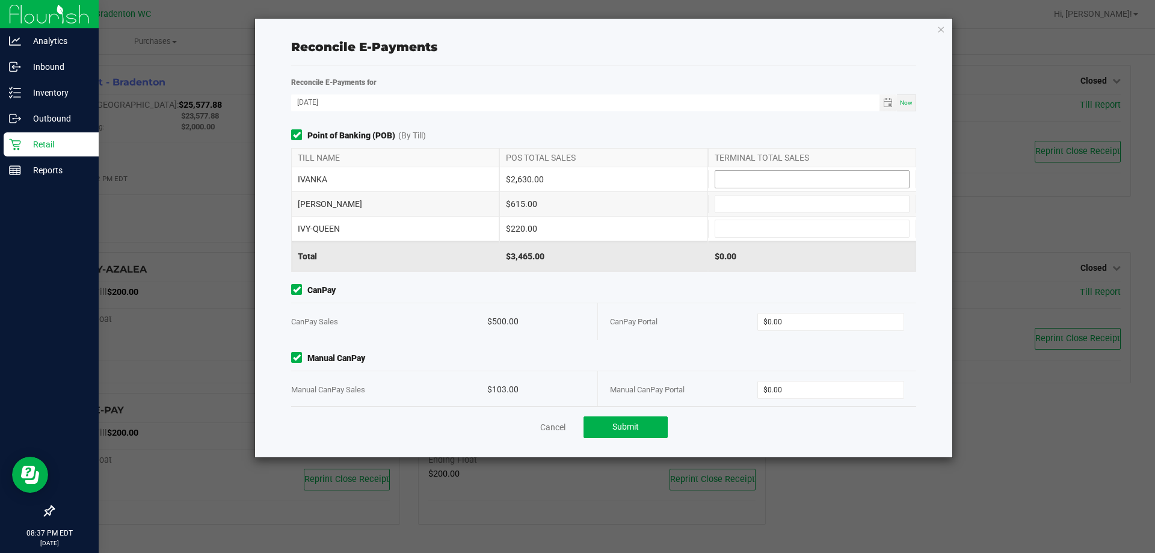
click at [749, 178] on input at bounding box center [812, 179] width 194 height 17
type input "$2,630.00"
type input "$615.00"
type input "$220.00"
type input "$500.00"
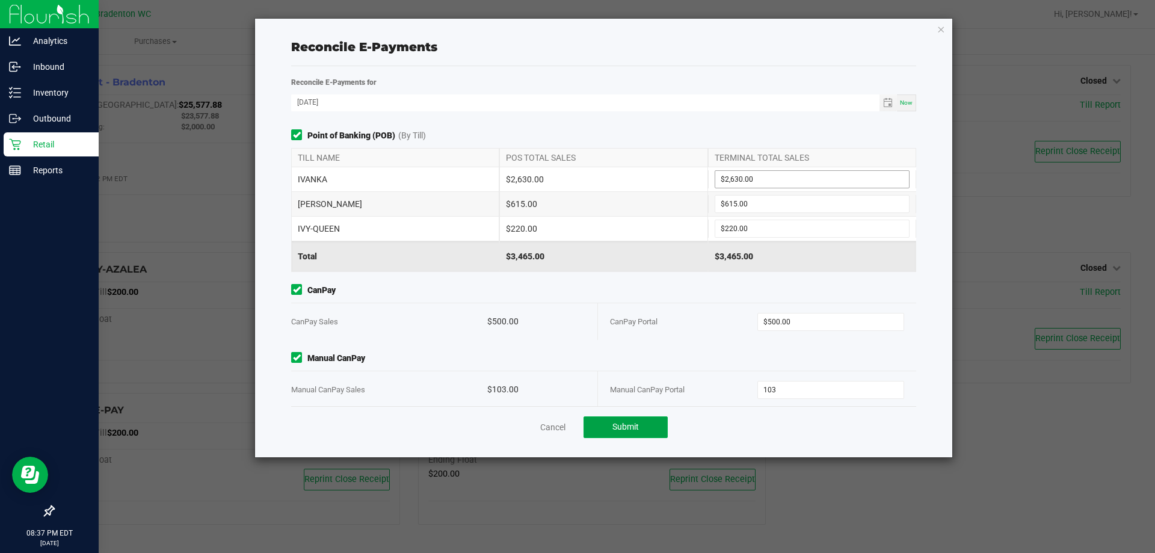
type input "$103.00"
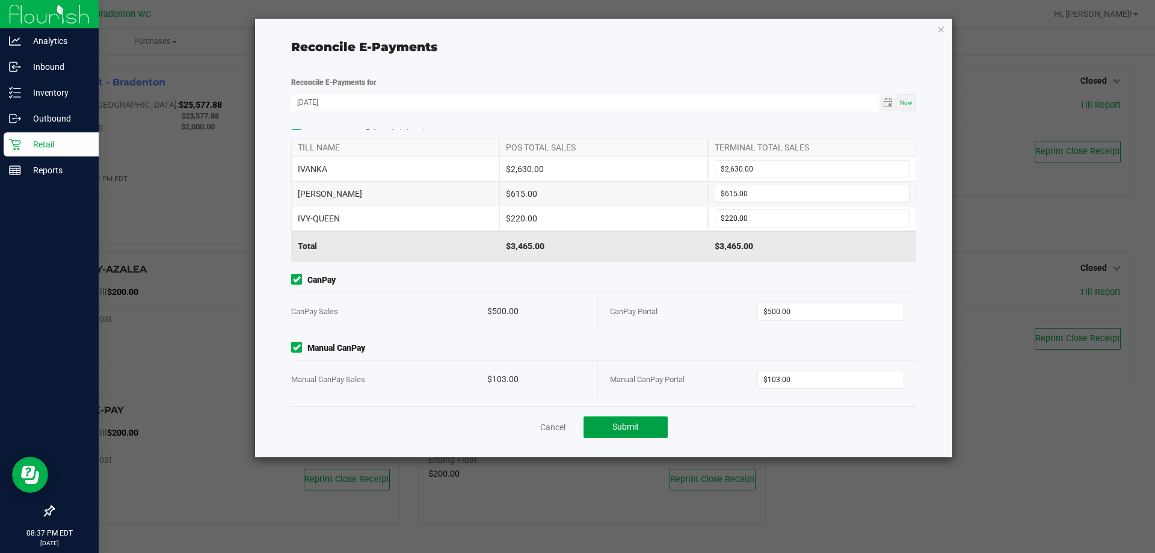
scroll to position [13, 0]
click at [650, 430] on button "Submit" at bounding box center [626, 427] width 84 height 22
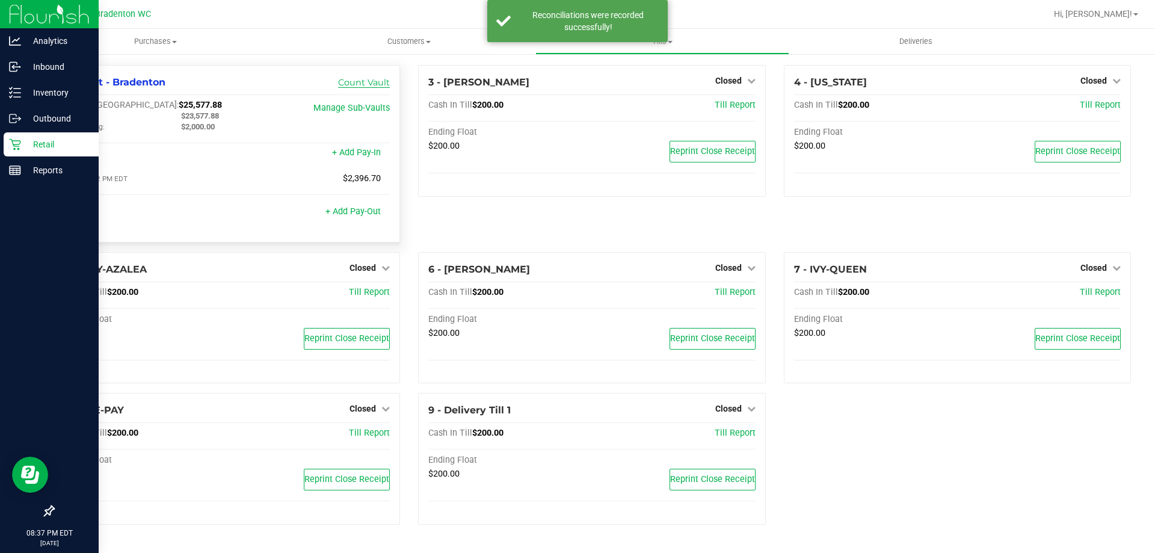
click at [365, 81] on link "Count Vault" at bounding box center [364, 82] width 52 height 11
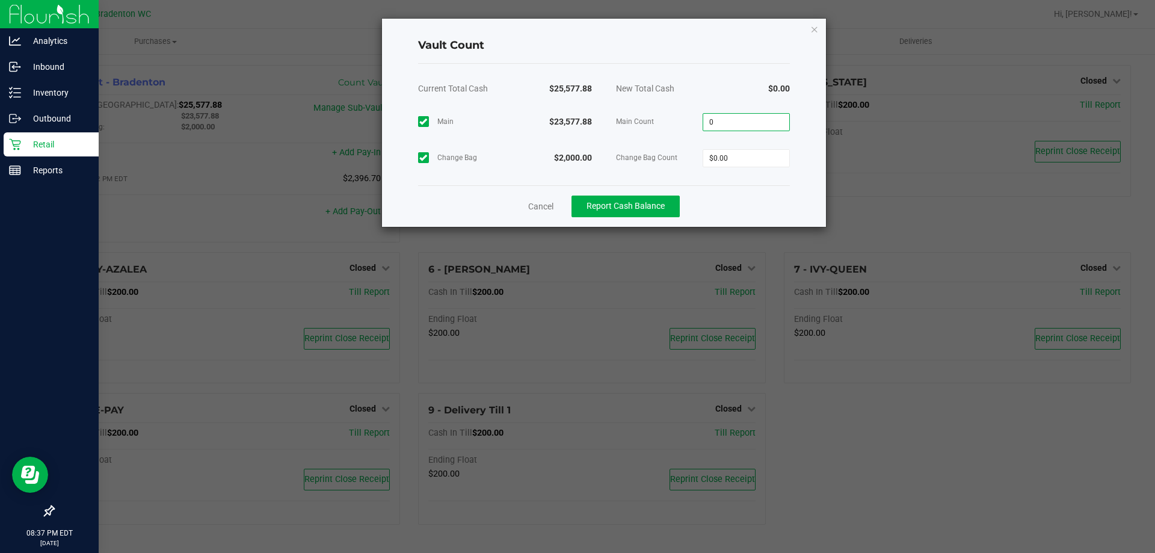
click at [733, 126] on input "0" at bounding box center [746, 122] width 86 height 17
type input "$23,577.88"
type input "$2,000.00"
click at [629, 202] on span "Report Cash Balance" at bounding box center [626, 206] width 78 height 10
